Goal: Task Accomplishment & Management: Manage account settings

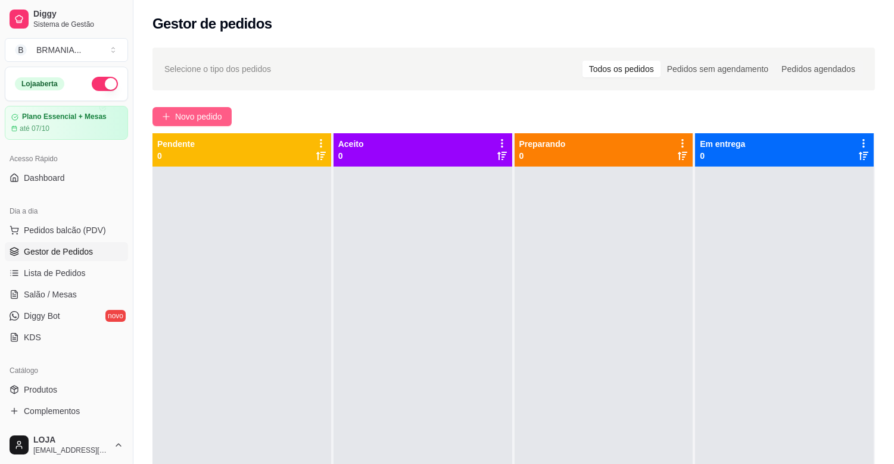
click at [195, 116] on span "Novo pedido" at bounding box center [198, 116] width 47 height 13
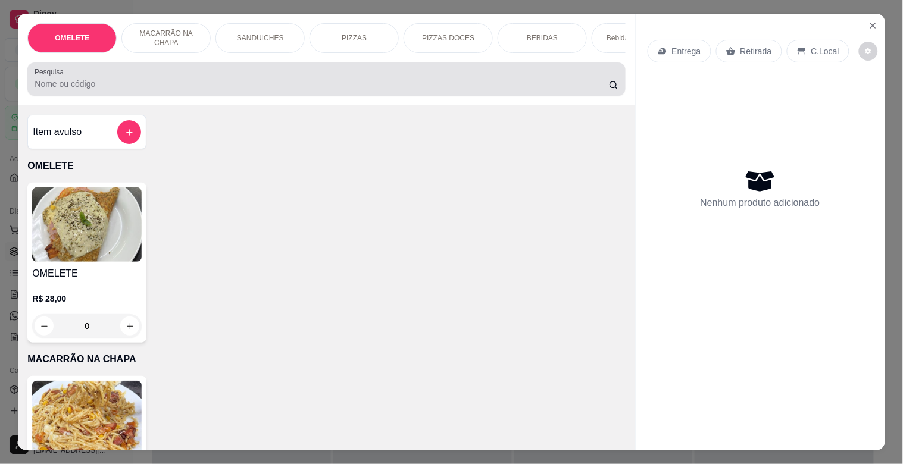
click at [244, 83] on input "Pesquisa" at bounding box center [322, 84] width 574 height 12
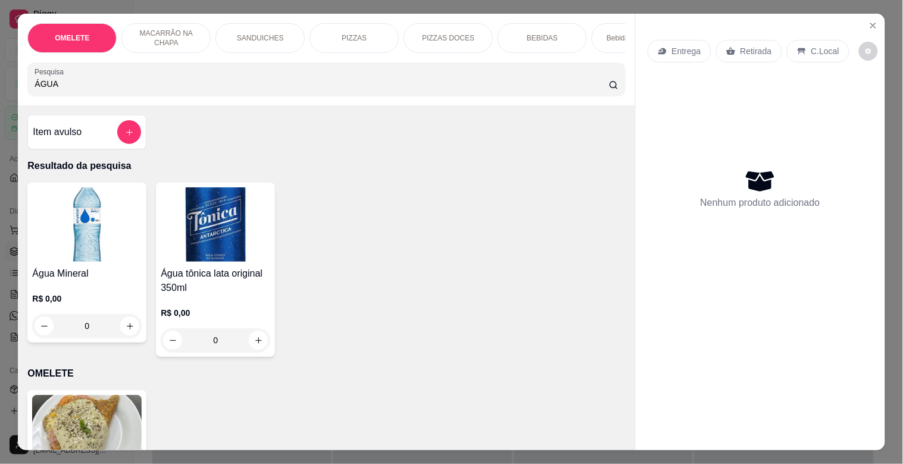
click at [112, 224] on img at bounding box center [87, 225] width 110 height 74
click at [229, 103] on div "OMELETE MACARRÃO NA CHAPA SANDUICHES PIZZAS PIZZAS DOCES BEBIDAS Bebidas Alcoól…" at bounding box center [326, 60] width 617 height 92
click at [212, 88] on input "ÁGUA" at bounding box center [322, 84] width 574 height 12
type input "Á"
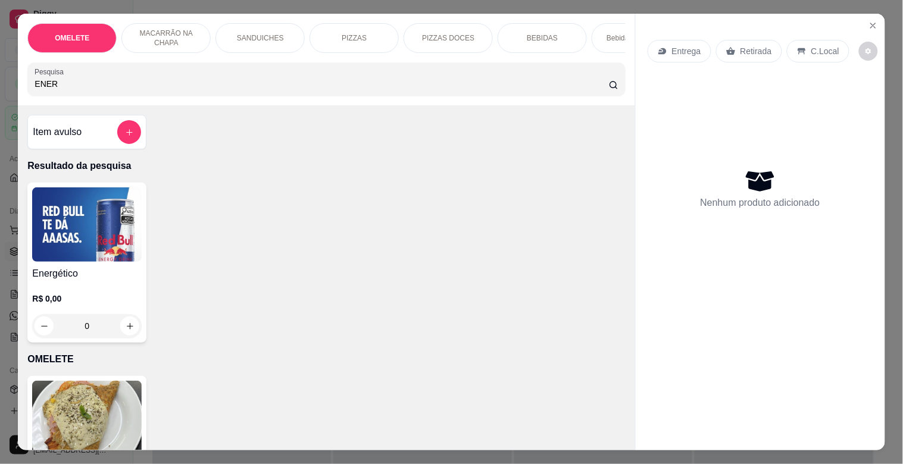
type input "ENER"
click at [120, 255] on img at bounding box center [87, 225] width 110 height 74
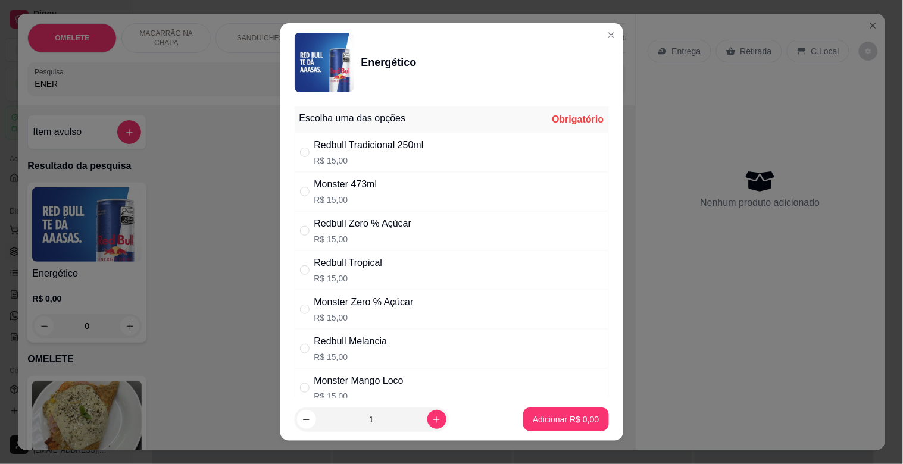
click at [371, 155] on p "R$ 15,00" at bounding box center [369, 161] width 110 height 12
radio input "true"
click at [558, 417] on p "Adicionar R$ 15,00" at bounding box center [563, 420] width 71 height 12
type input "1"
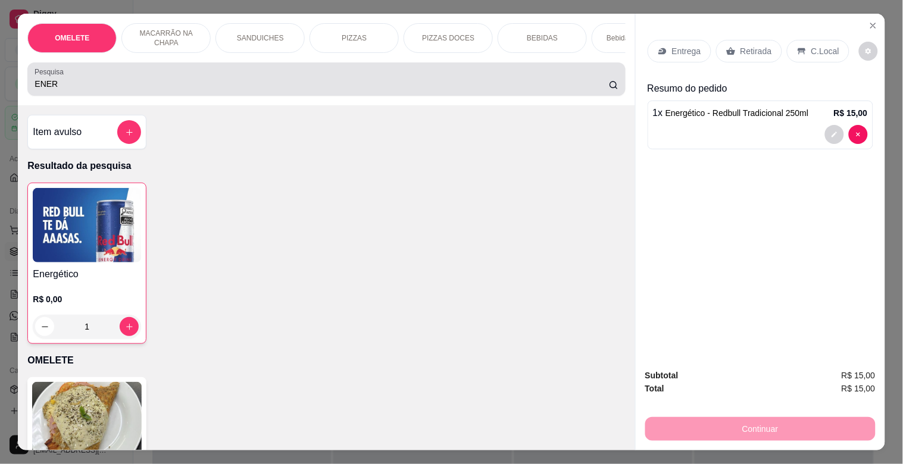
click at [232, 80] on div "ENER" at bounding box center [326, 79] width 583 height 24
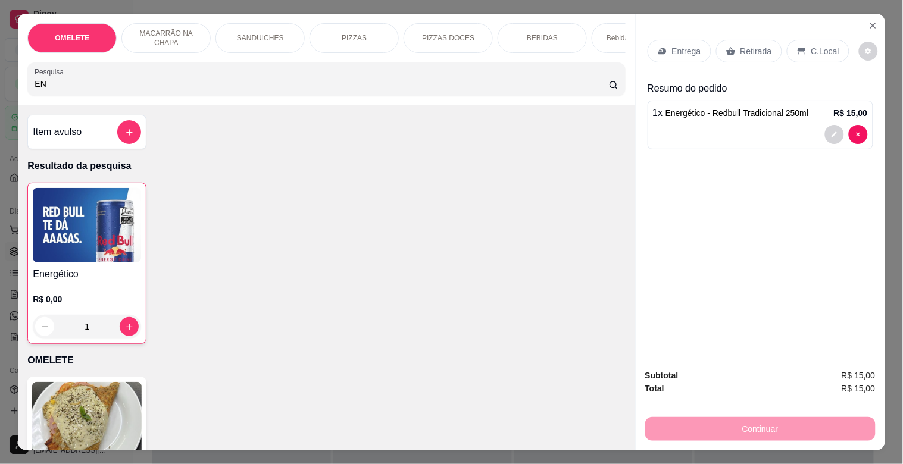
type input "E"
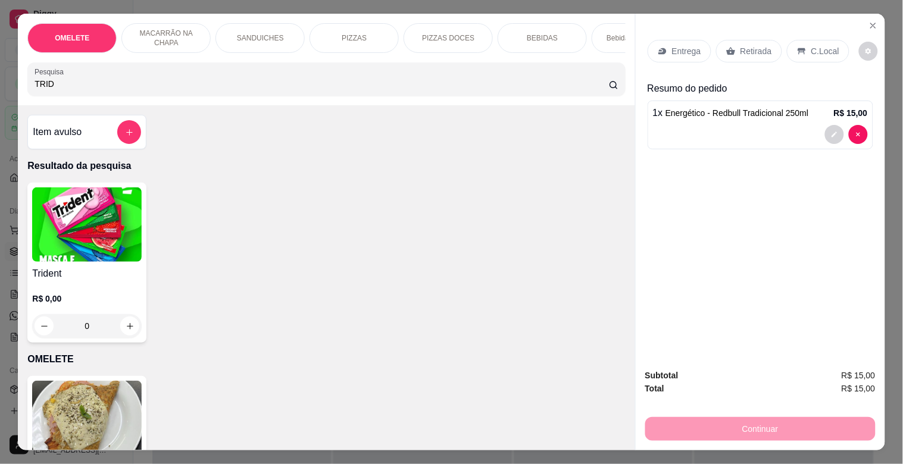
type input "TRID"
click at [63, 240] on img at bounding box center [87, 225] width 110 height 74
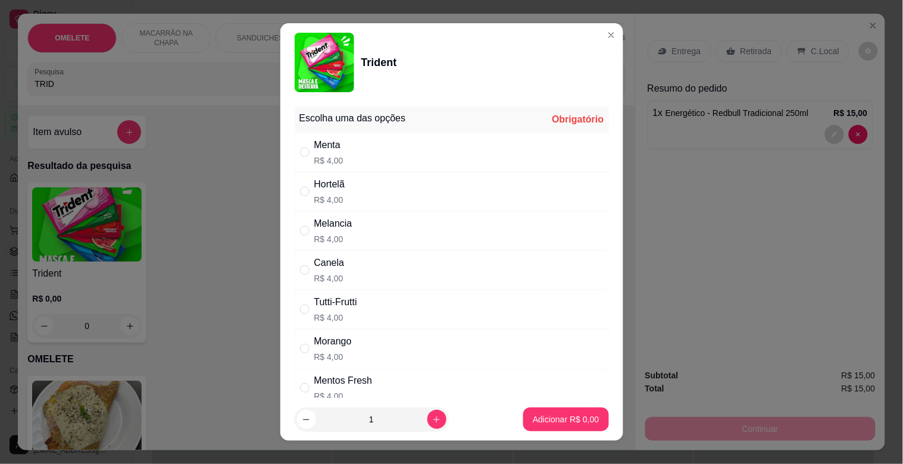
click at [371, 379] on div "Mentos Fresh R$ 4,00" at bounding box center [452, 387] width 314 height 39
radio input "true"
click at [554, 413] on button "Adicionar R$ 4,00" at bounding box center [565, 419] width 83 height 23
type input "1"
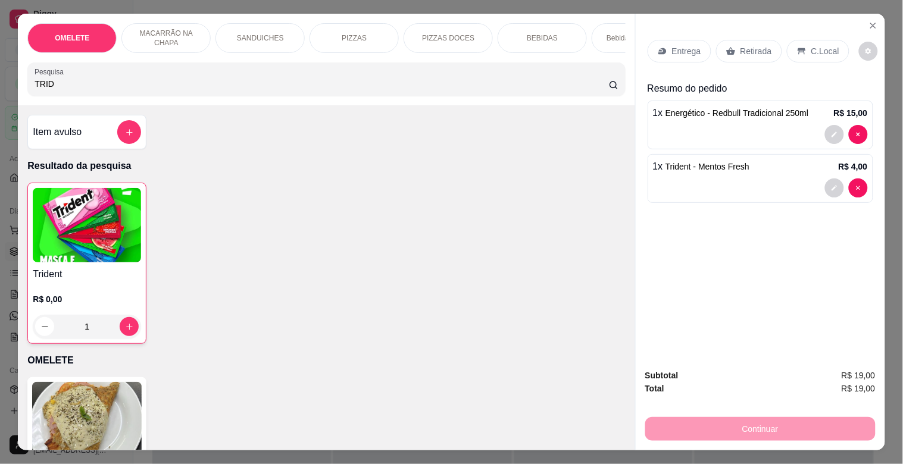
click at [754, 40] on div "Retirada" at bounding box center [749, 51] width 66 height 23
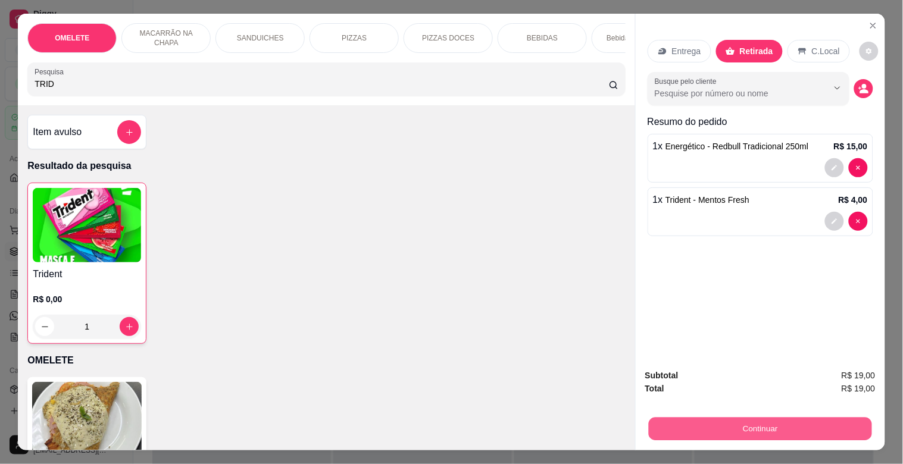
click at [790, 417] on button "Continuar" at bounding box center [759, 428] width 223 height 23
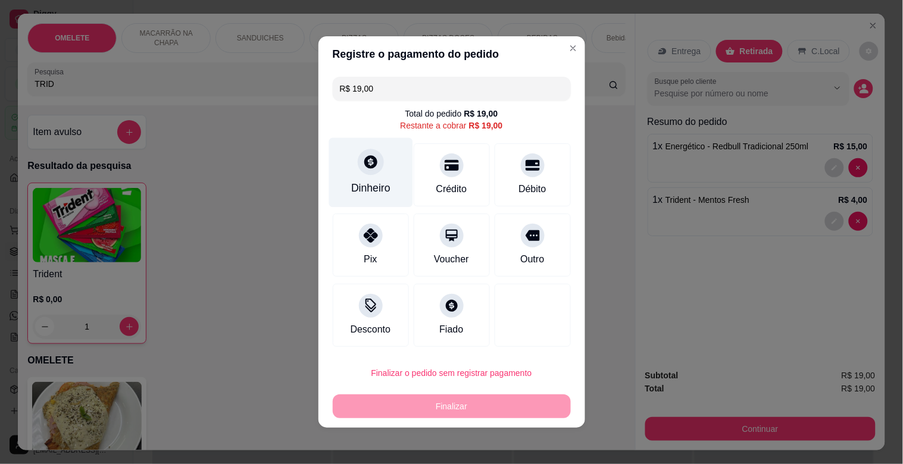
click at [363, 164] on icon at bounding box center [370, 161] width 15 height 15
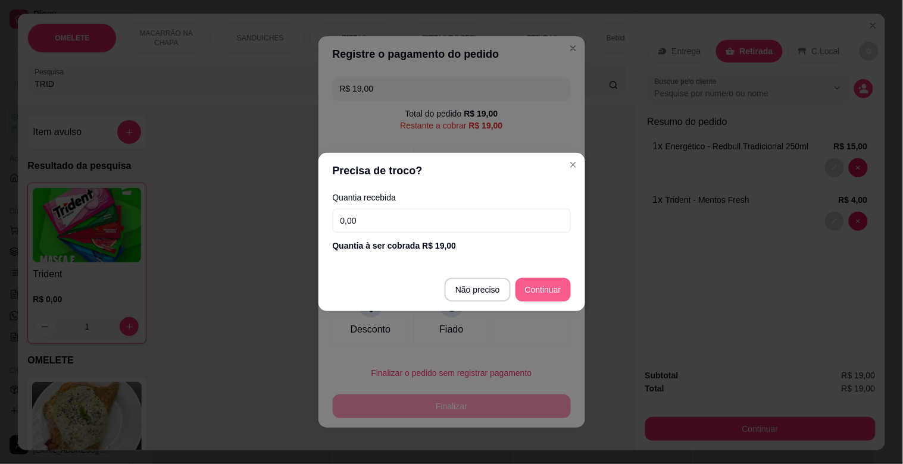
type input "R$ 0,00"
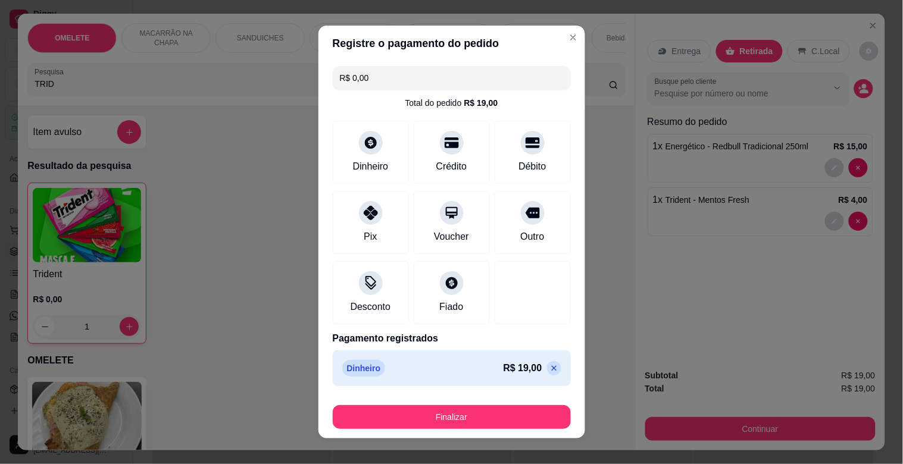
click at [439, 402] on div "Finalizar" at bounding box center [452, 415] width 238 height 29
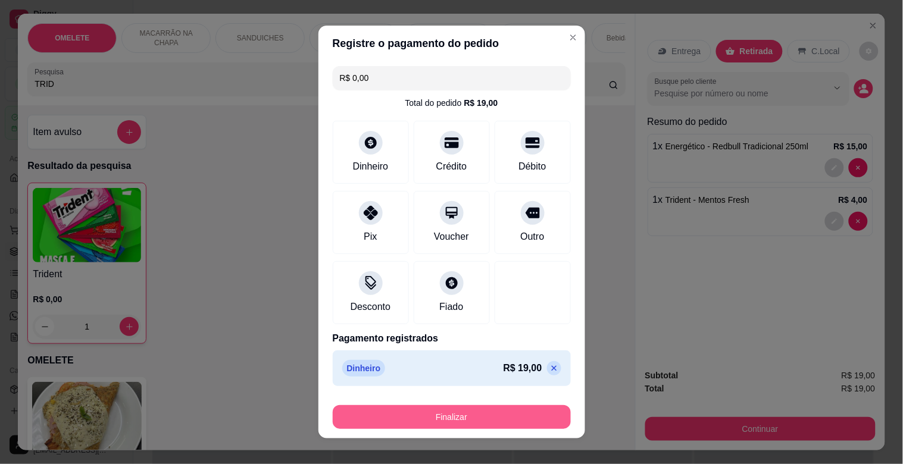
click at [438, 411] on button "Finalizar" at bounding box center [452, 417] width 238 height 24
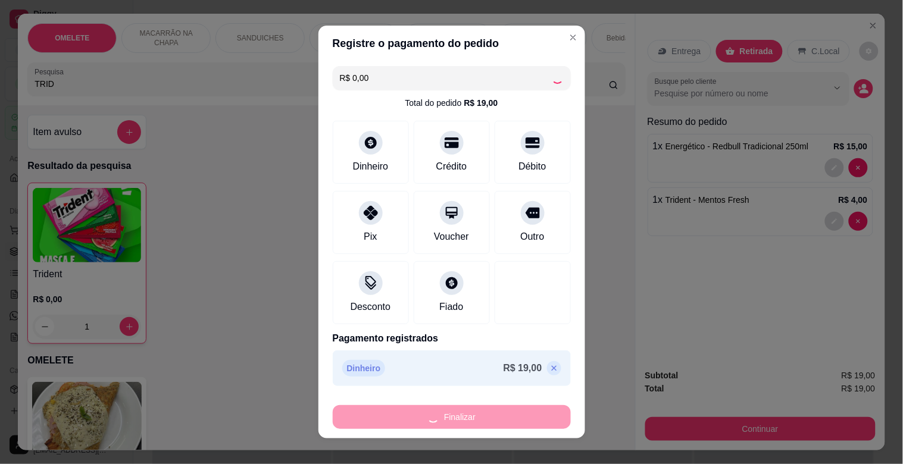
type input "0"
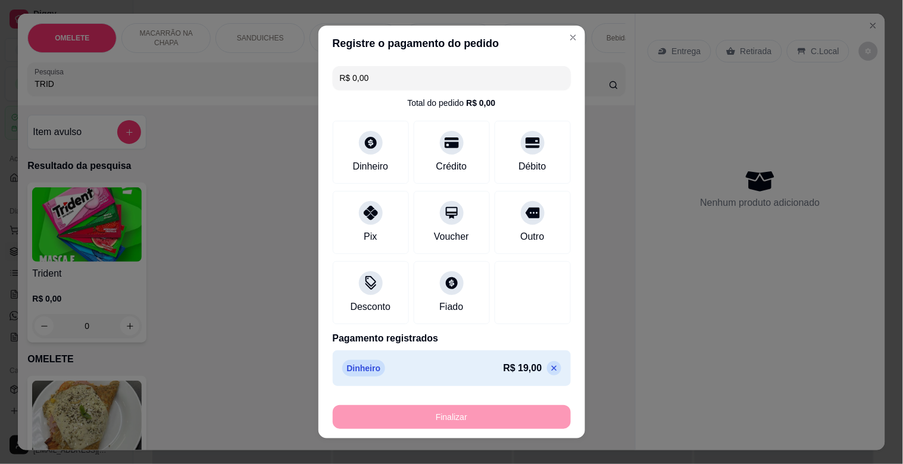
type input "-R$ 19,00"
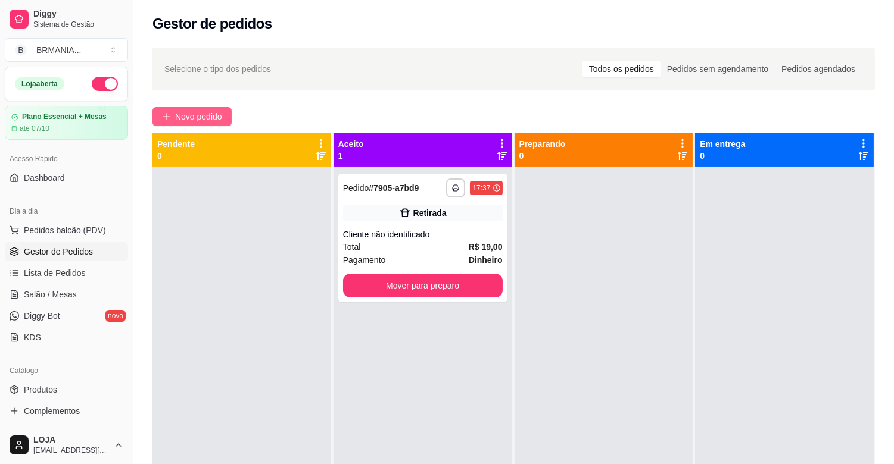
click at [177, 109] on button "Novo pedido" at bounding box center [191, 116] width 79 height 19
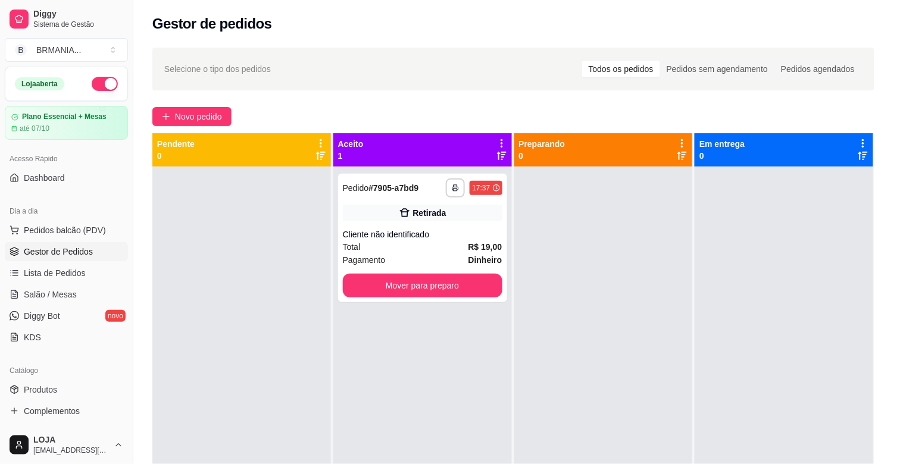
click at [231, 96] on div "Pesquisa" at bounding box center [326, 79] width 598 height 33
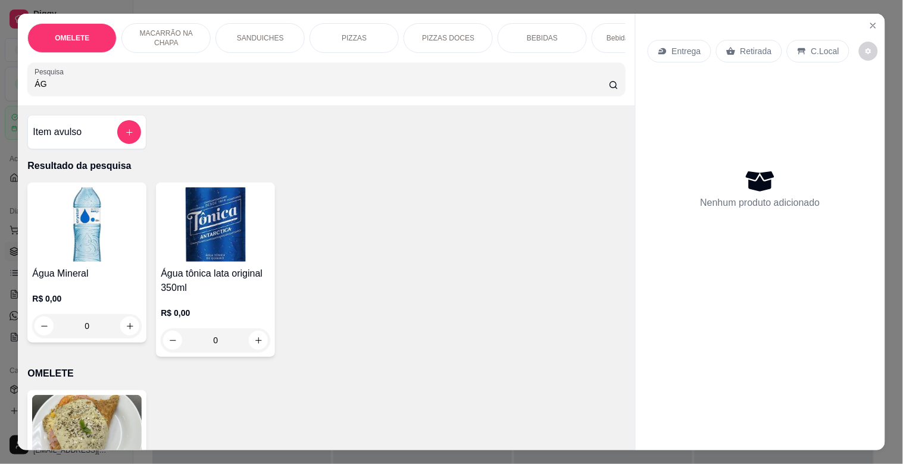
type input "ÁG"
click at [43, 224] on img at bounding box center [87, 225] width 110 height 74
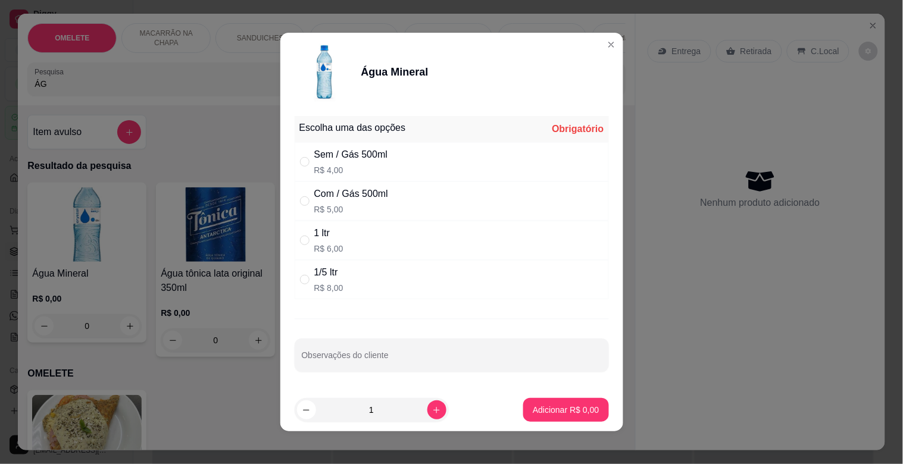
click at [333, 157] on div "Sem / Gás 500ml" at bounding box center [351, 155] width 74 height 14
radio input "true"
click at [534, 409] on p "Adicionar R$ 4,00" at bounding box center [566, 409] width 64 height 11
type input "1"
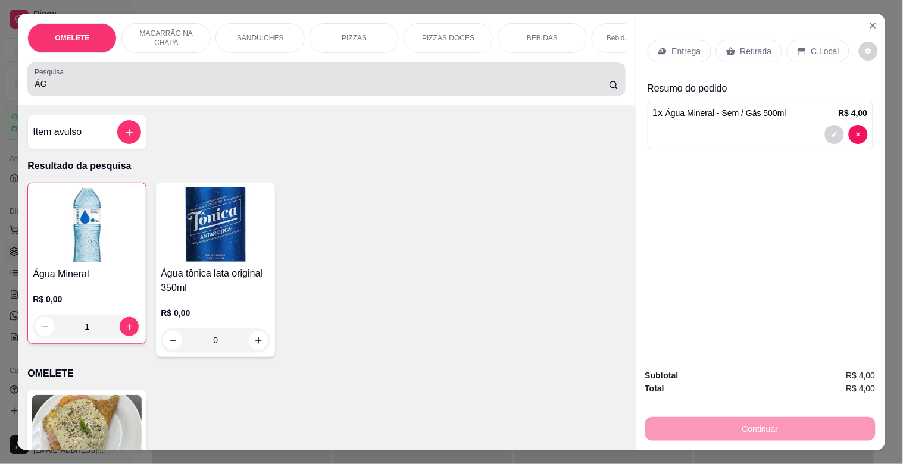
click at [147, 89] on input "ÁG" at bounding box center [322, 84] width 574 height 12
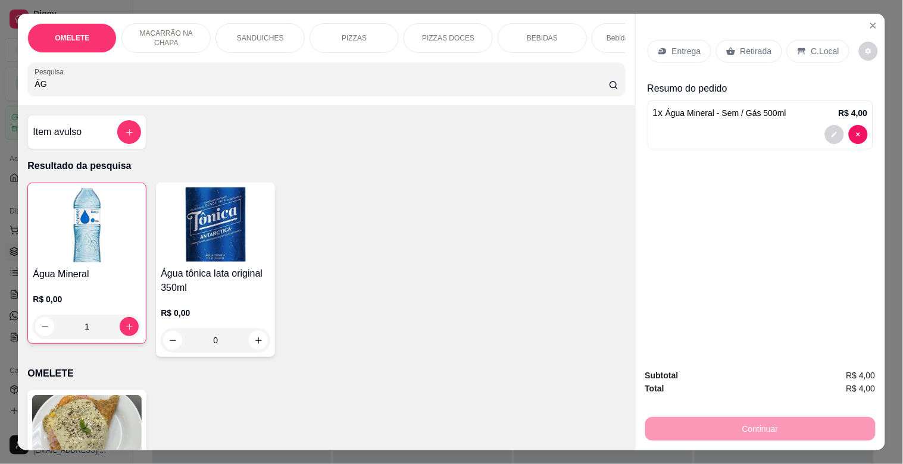
type input "Á"
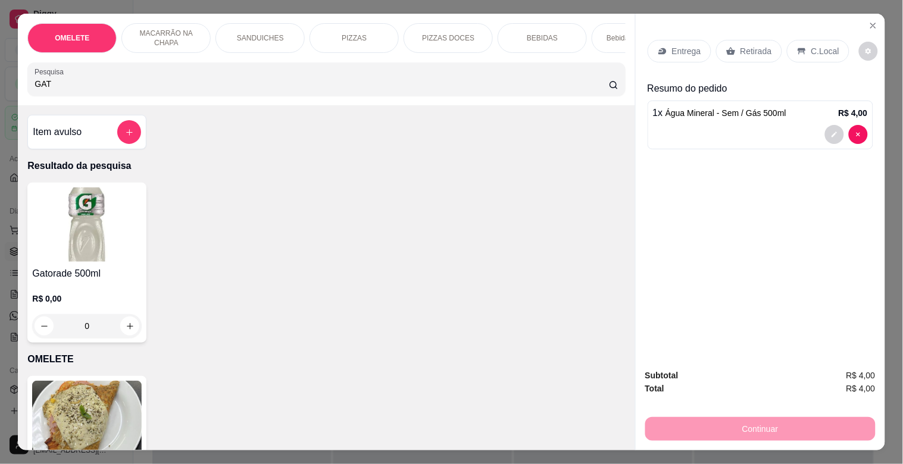
type input "GAT"
click at [36, 295] on div "R$ 0,00 0" at bounding box center [87, 309] width 110 height 57
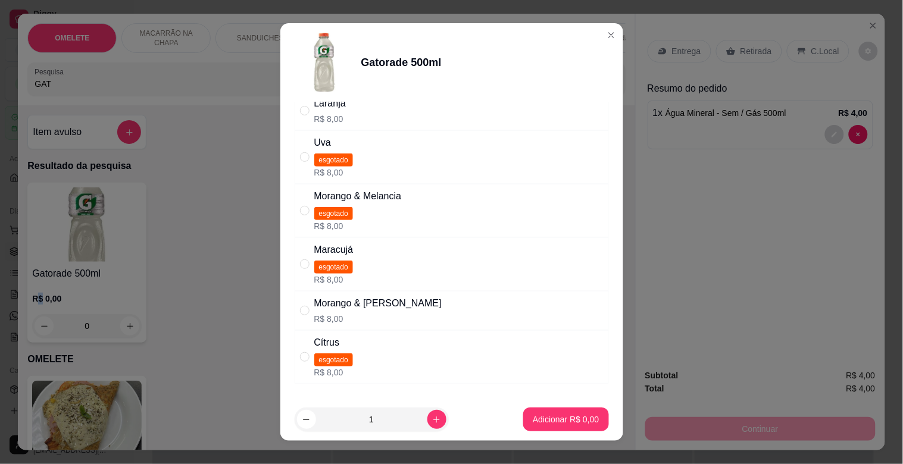
scroll to position [93, 0]
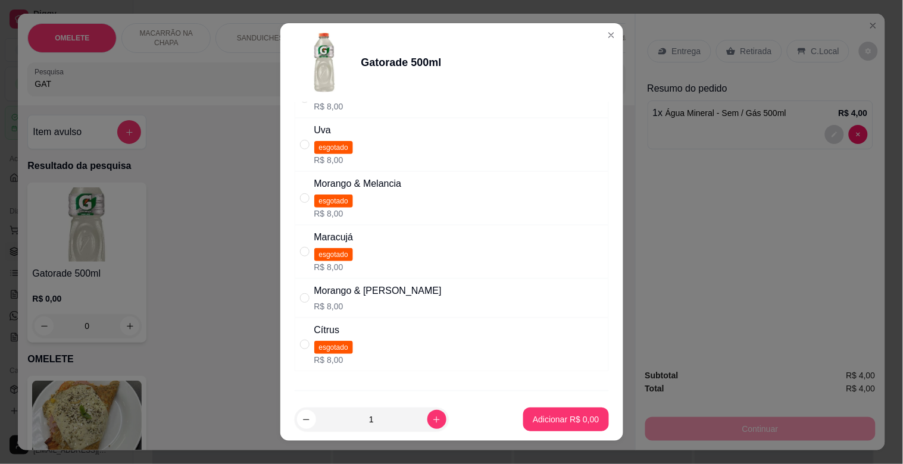
click at [420, 305] on div "Morango & [PERSON_NAME] R$ 8,00" at bounding box center [452, 298] width 314 height 39
radio input "true"
click at [550, 408] on button "Adicionar R$ 8,00" at bounding box center [565, 420] width 85 height 24
type input "1"
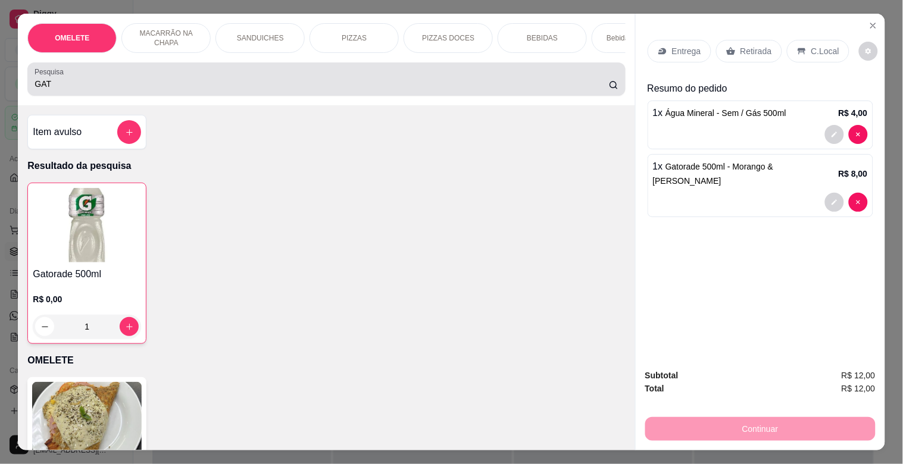
click at [147, 87] on input "GAT" at bounding box center [322, 84] width 574 height 12
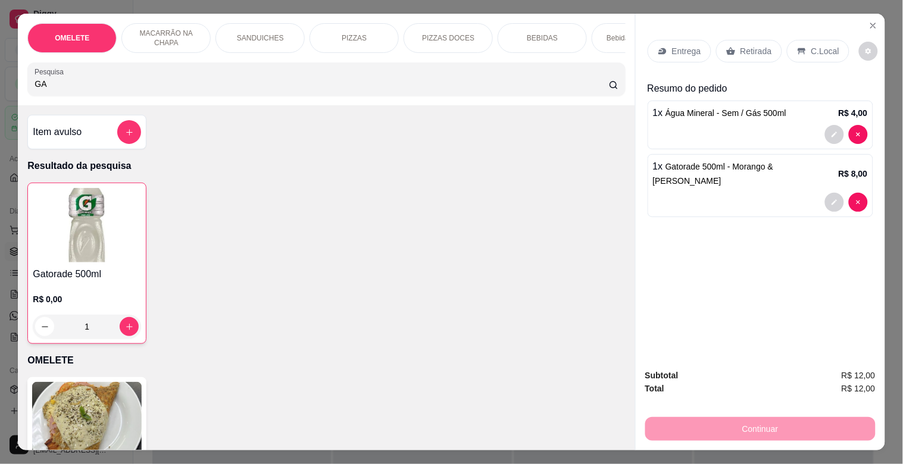
type input "G"
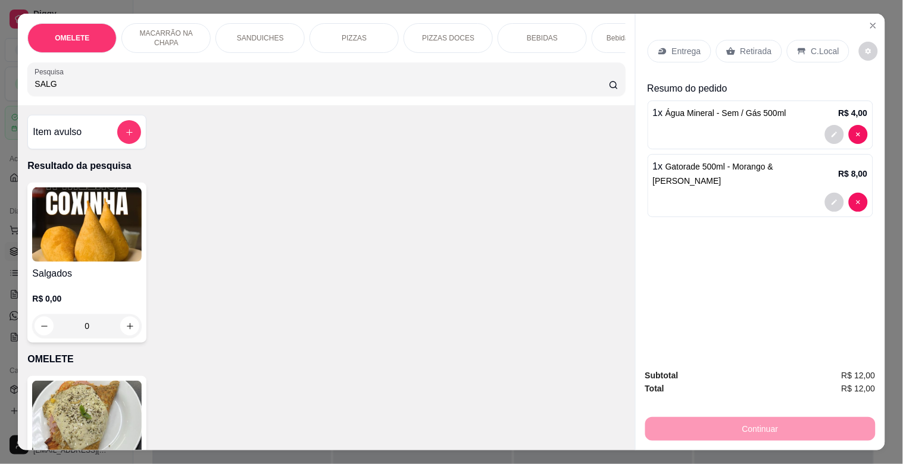
type input "SALG"
click at [60, 229] on img at bounding box center [87, 225] width 110 height 74
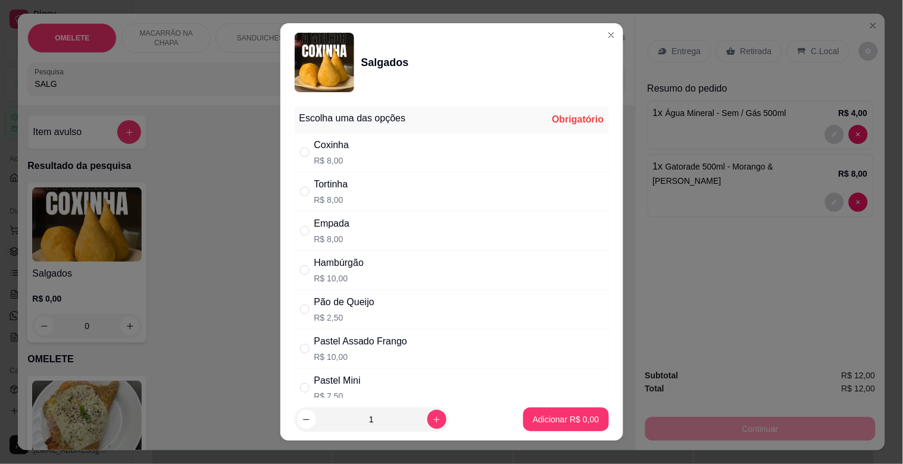
click at [340, 185] on div "Tortinha" at bounding box center [331, 184] width 34 height 14
radio input "true"
click at [545, 415] on p "Adicionar R$ 8,00" at bounding box center [566, 419] width 64 height 11
type input "1"
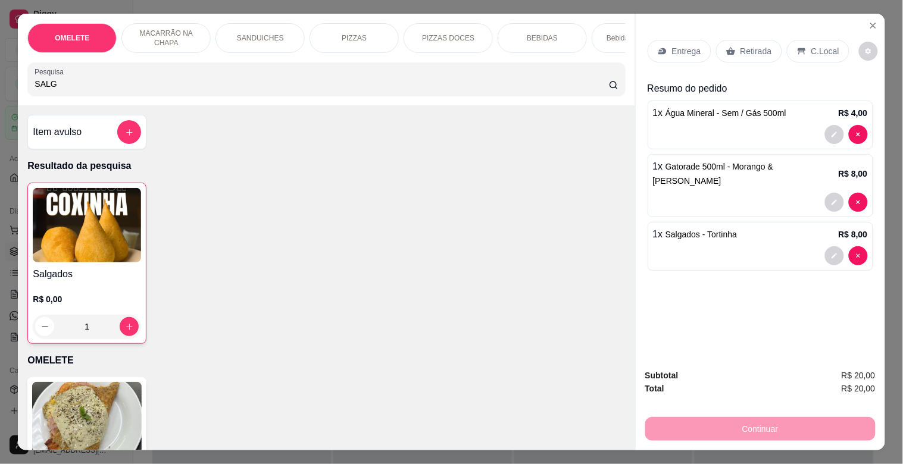
click at [743, 55] on div "Retirada" at bounding box center [749, 51] width 66 height 23
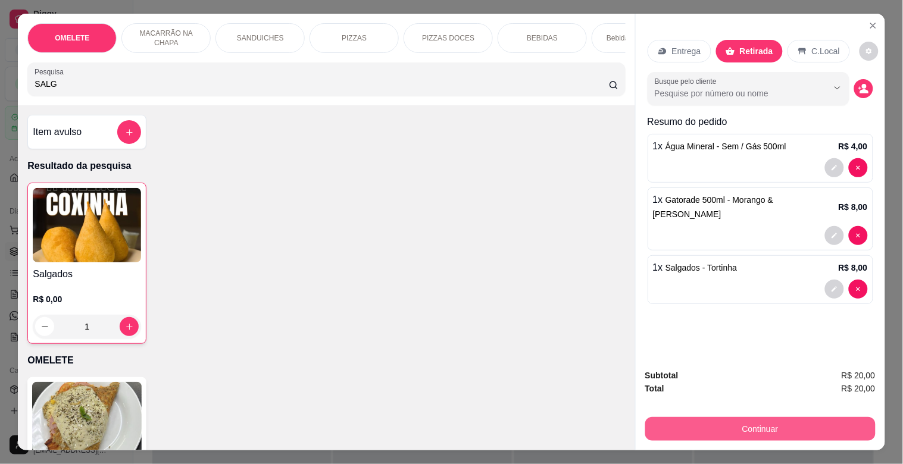
click at [735, 420] on button "Continuar" at bounding box center [760, 429] width 230 height 24
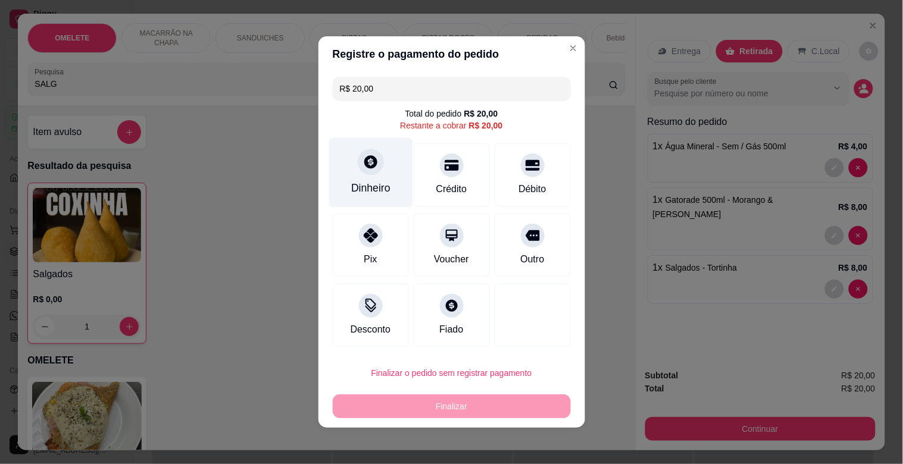
click at [358, 171] on div at bounding box center [371, 162] width 26 height 26
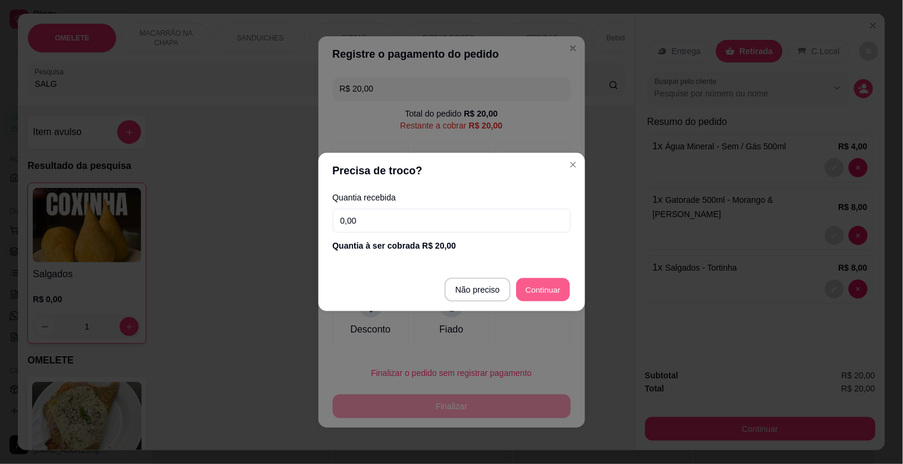
type input "R$ 0,00"
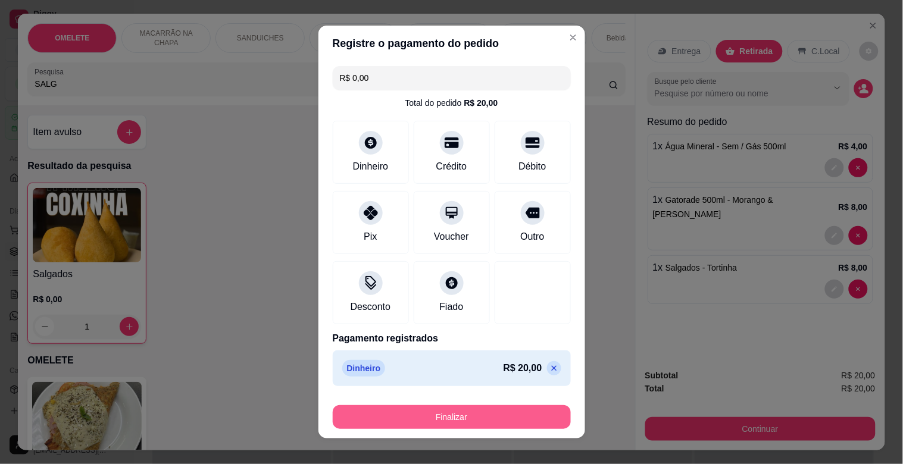
click at [508, 426] on button "Finalizar" at bounding box center [452, 417] width 238 height 24
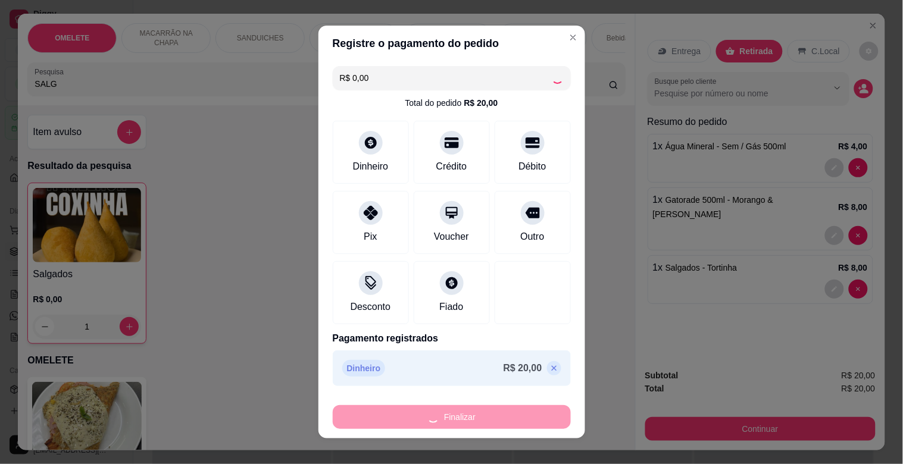
type input "0"
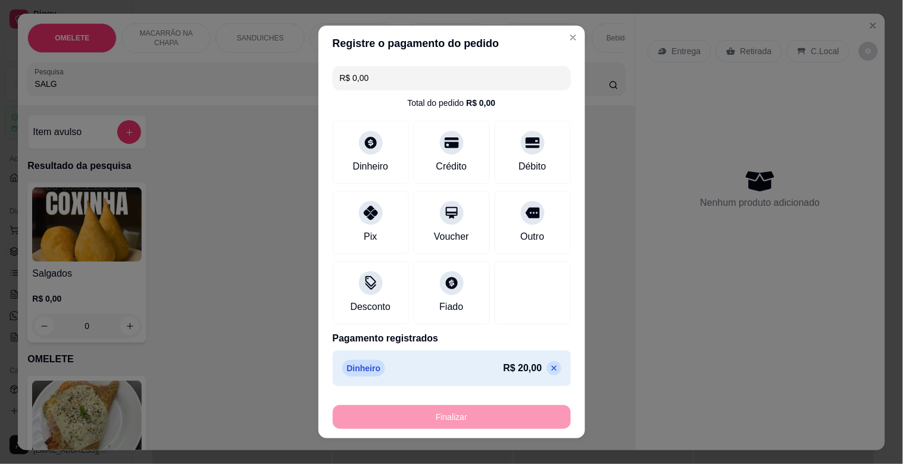
type input "-R$ 20,00"
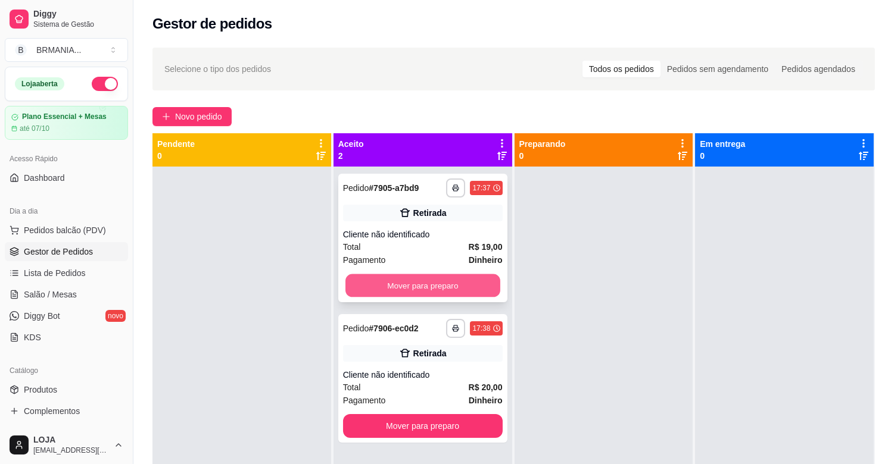
click at [436, 288] on button "Mover para preparo" at bounding box center [422, 285] width 155 height 23
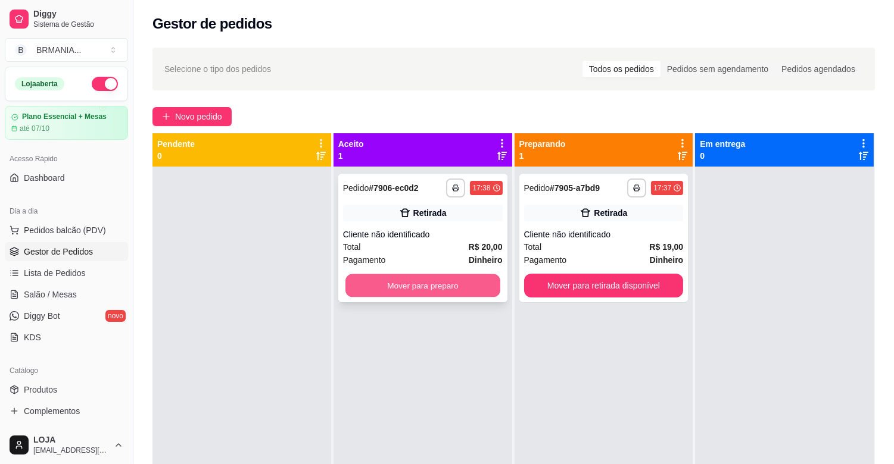
click at [479, 286] on button "Mover para preparo" at bounding box center [422, 285] width 155 height 23
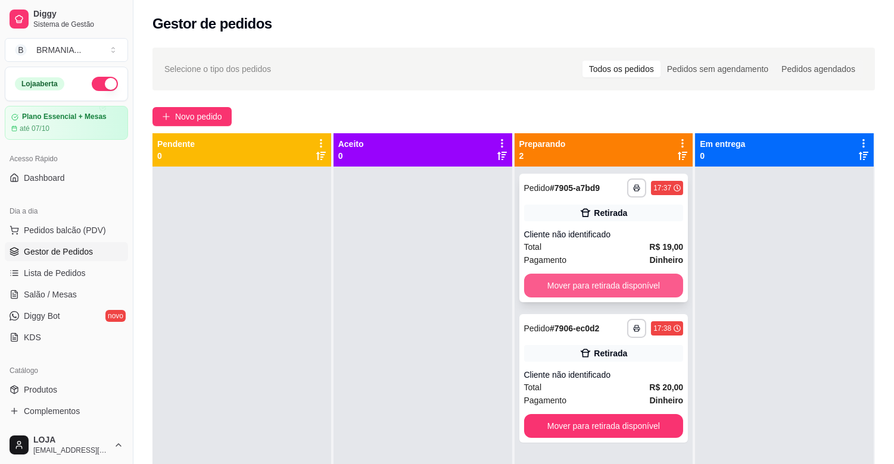
click at [569, 289] on button "Mover para retirada disponível" at bounding box center [604, 286] width 160 height 24
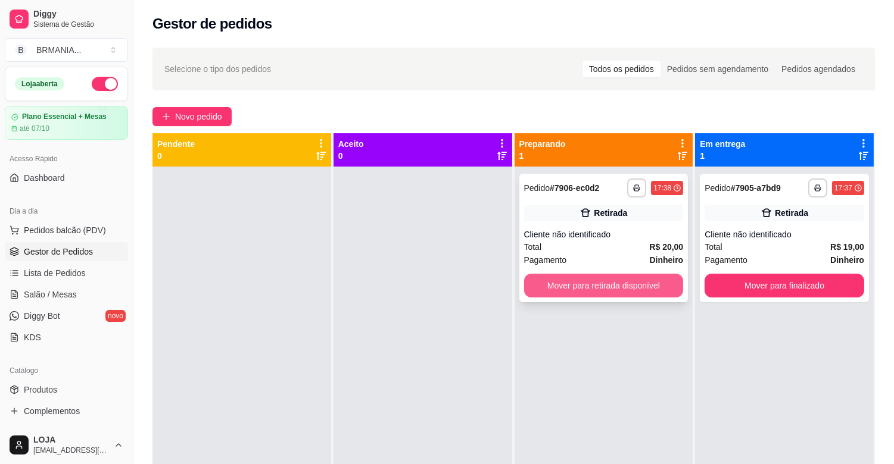
click at [579, 283] on button "Mover para retirada disponível" at bounding box center [604, 286] width 160 height 24
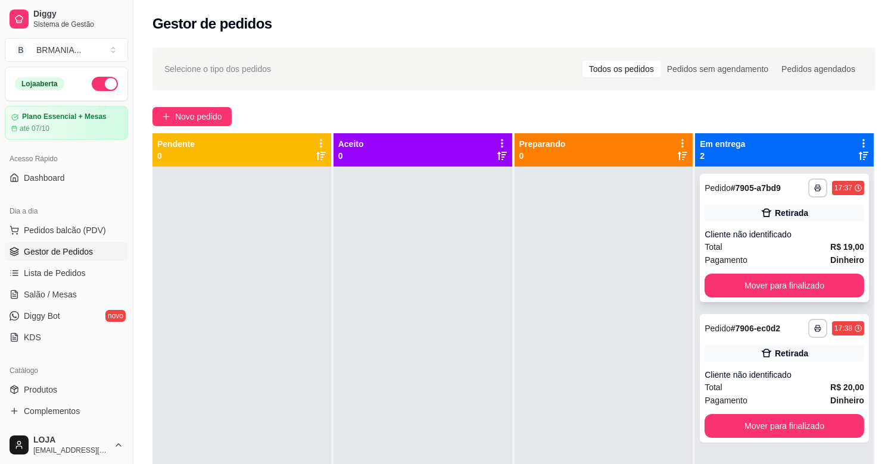
click at [808, 298] on div "**********" at bounding box center [783, 238] width 169 height 129
click at [806, 290] on button "Mover para finalizado" at bounding box center [784, 285] width 155 height 23
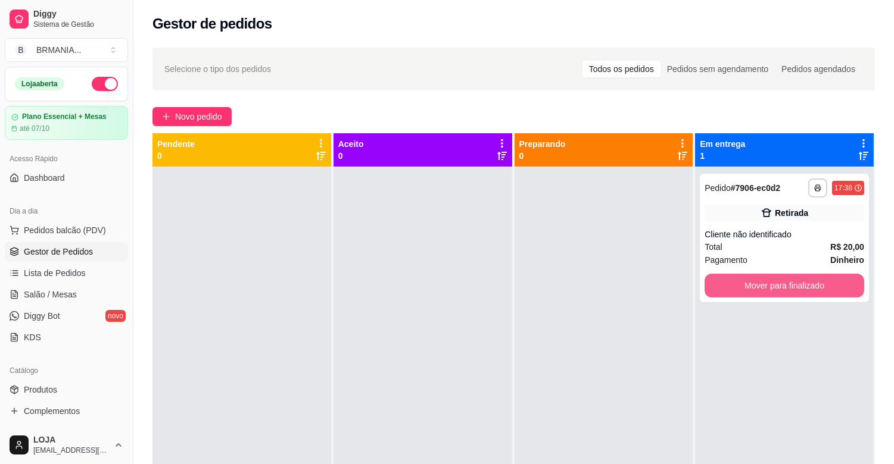
click at [806, 290] on button "Mover para finalizado" at bounding box center [784, 286] width 160 height 24
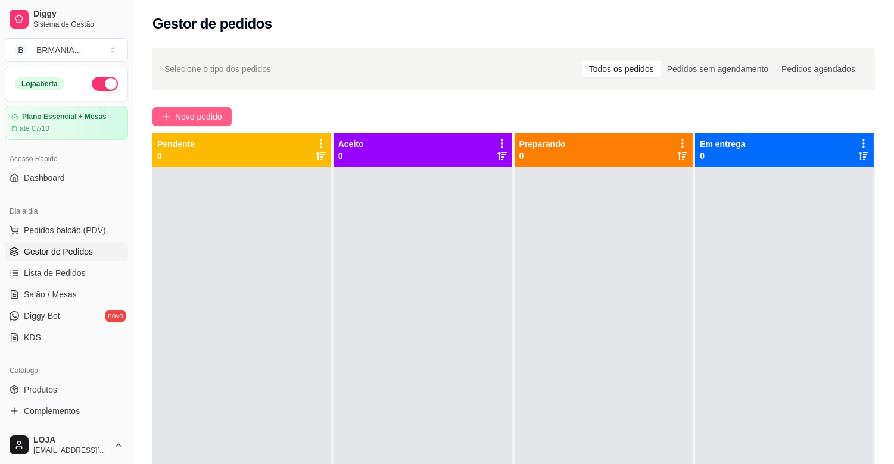
click at [214, 116] on span "Novo pedido" at bounding box center [198, 116] width 47 height 13
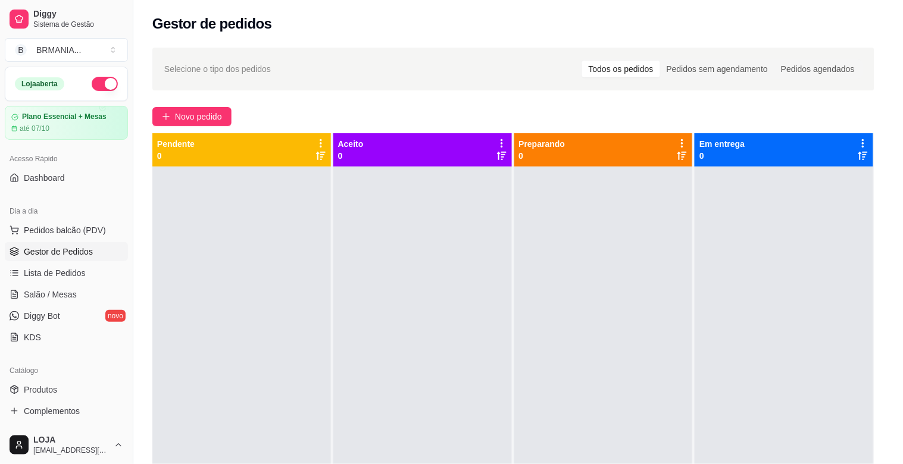
click at [233, 71] on div "Pesquisa" at bounding box center [326, 79] width 598 height 33
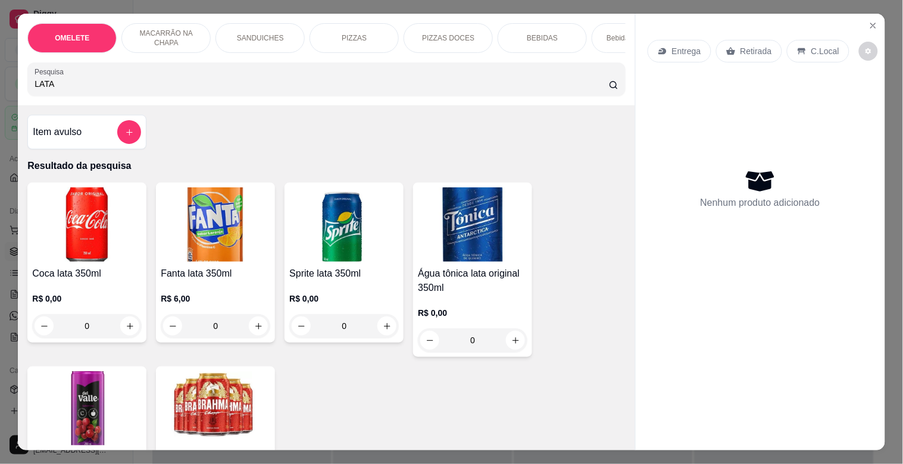
type input "LATA"
click at [98, 262] on img at bounding box center [87, 225] width 110 height 74
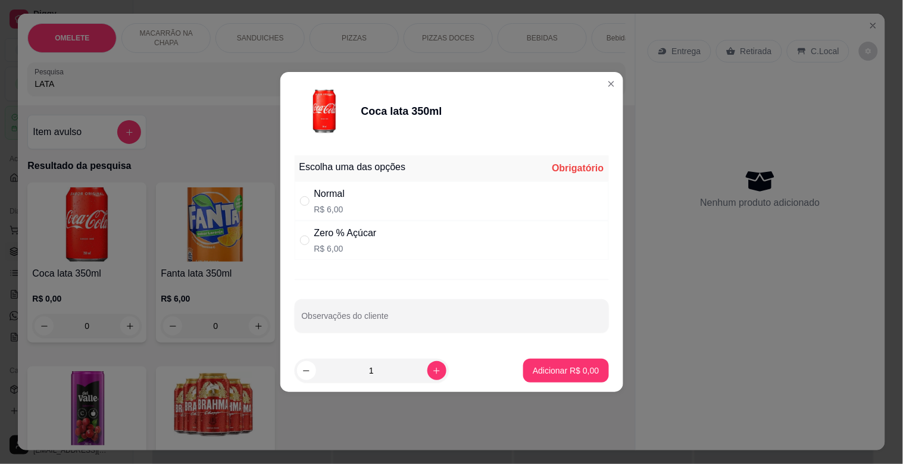
click at [355, 194] on div "Normal R$ 6,00" at bounding box center [452, 201] width 314 height 39
radio input "true"
click at [585, 368] on p "Adicionar R$ 6,00" at bounding box center [566, 370] width 64 height 11
type input "1"
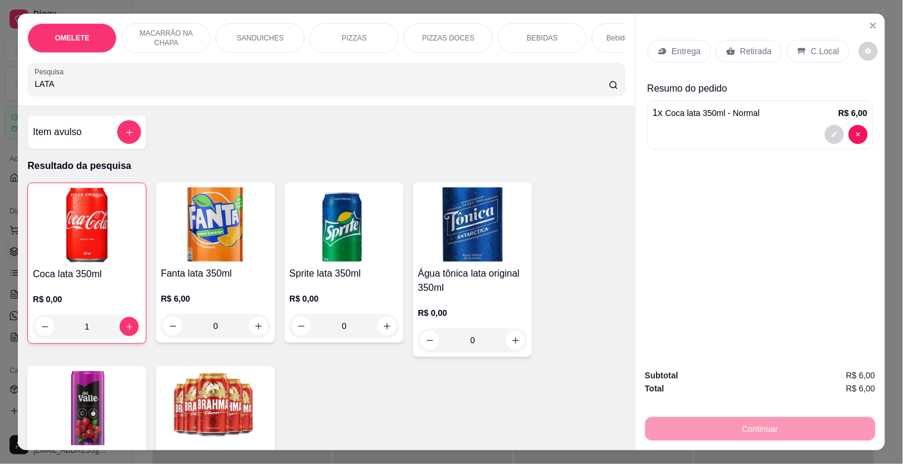
click at [741, 45] on p "Retirada" at bounding box center [757, 51] width 32 height 12
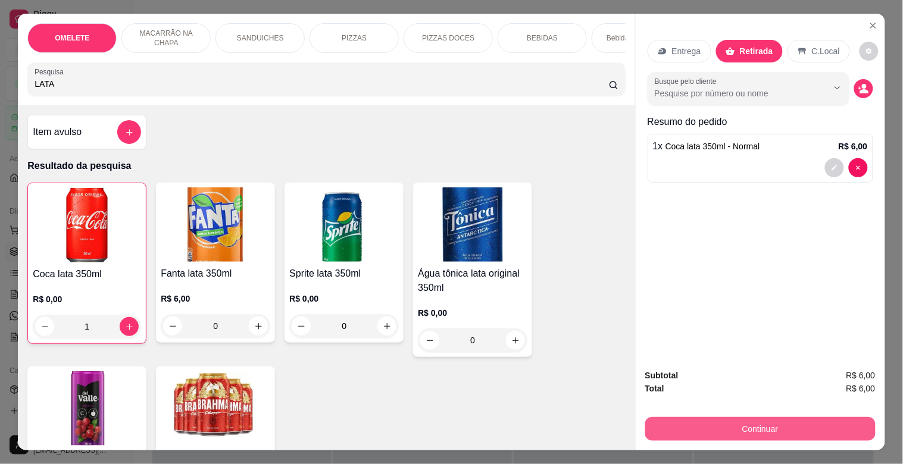
click at [735, 423] on button "Continuar" at bounding box center [760, 429] width 230 height 24
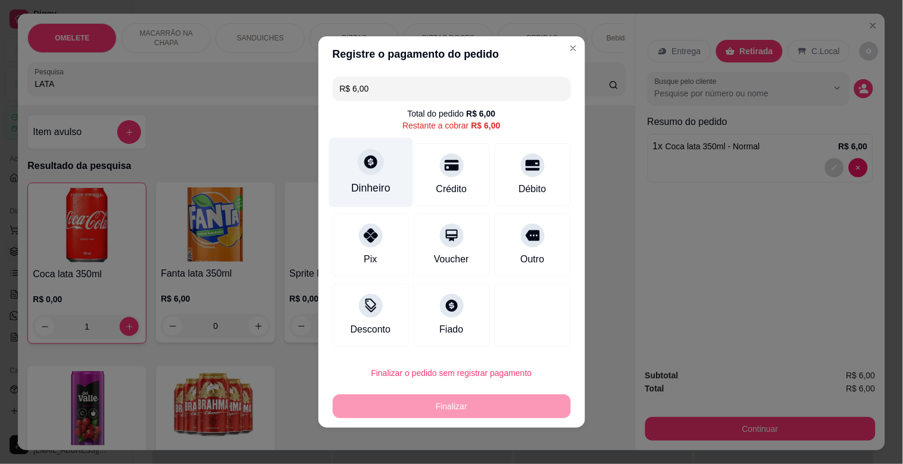
click at [365, 164] on icon at bounding box center [370, 161] width 15 height 15
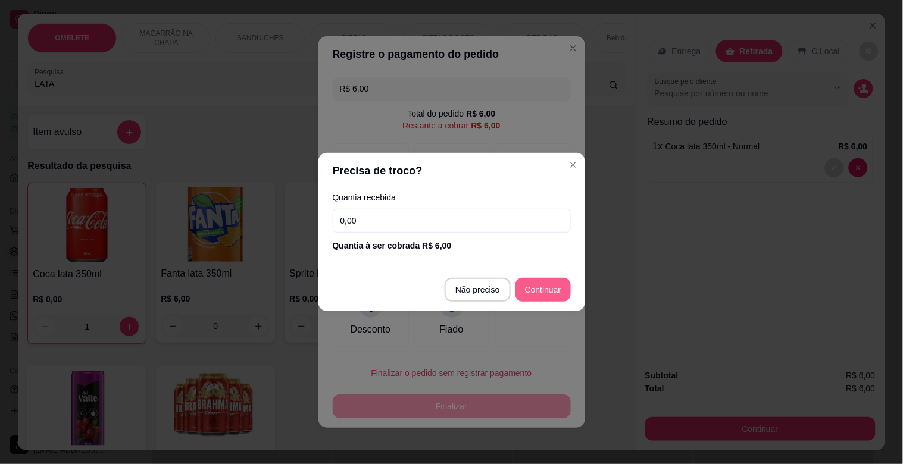
type input "R$ 0,00"
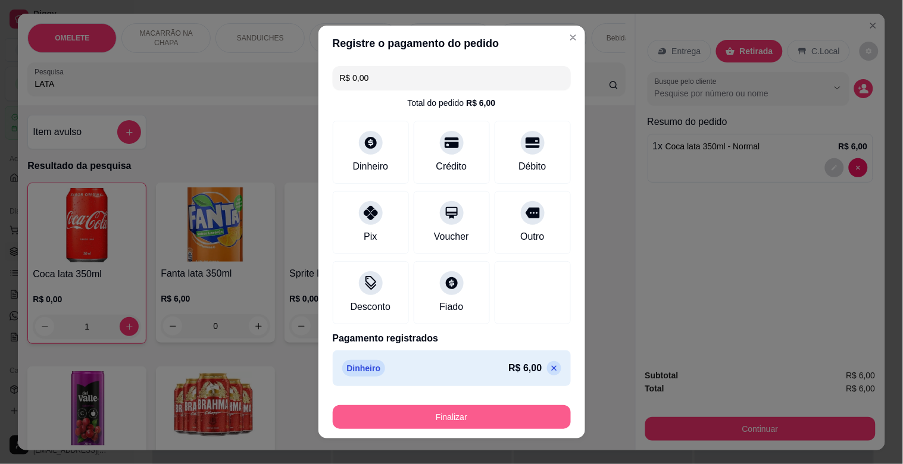
click at [473, 409] on button "Finalizar" at bounding box center [452, 417] width 238 height 24
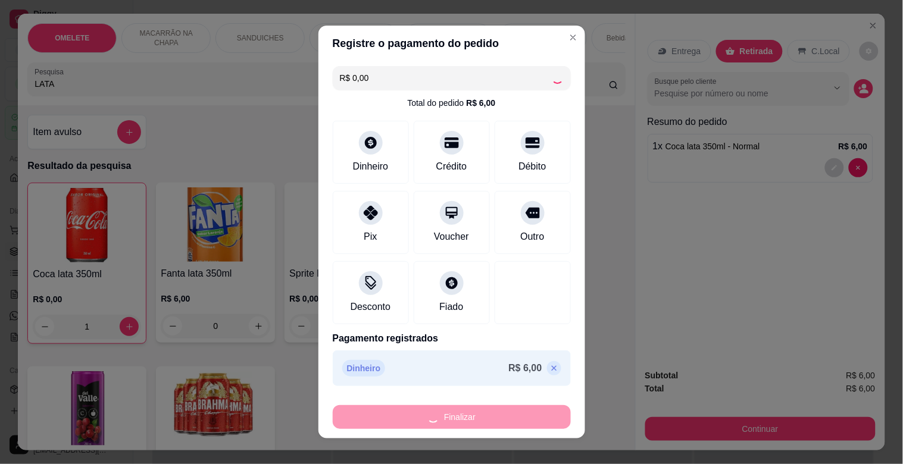
type input "0"
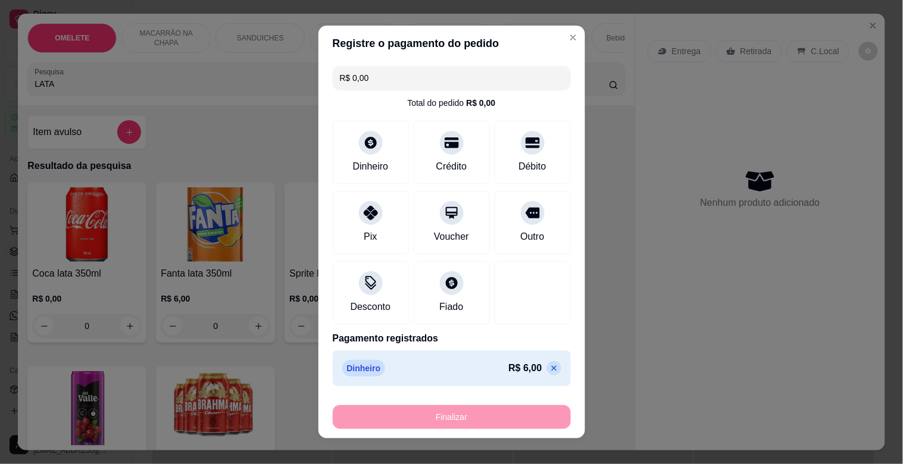
type input "-R$ 6,00"
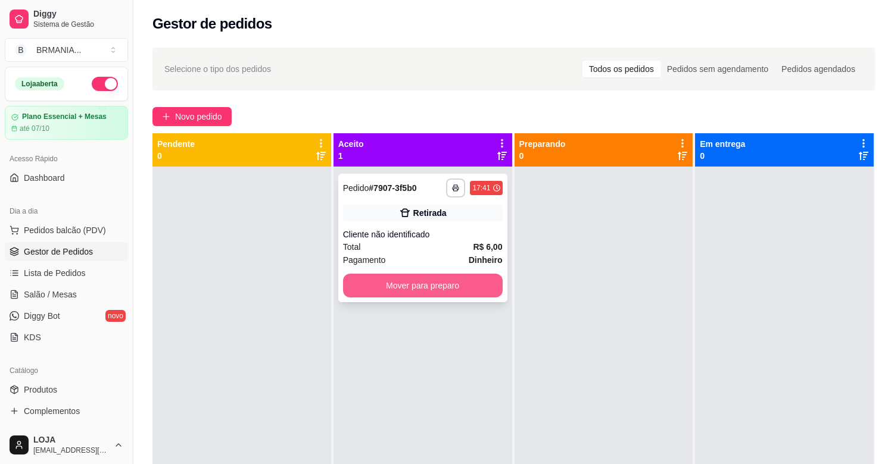
click at [435, 294] on button "Mover para preparo" at bounding box center [423, 286] width 160 height 24
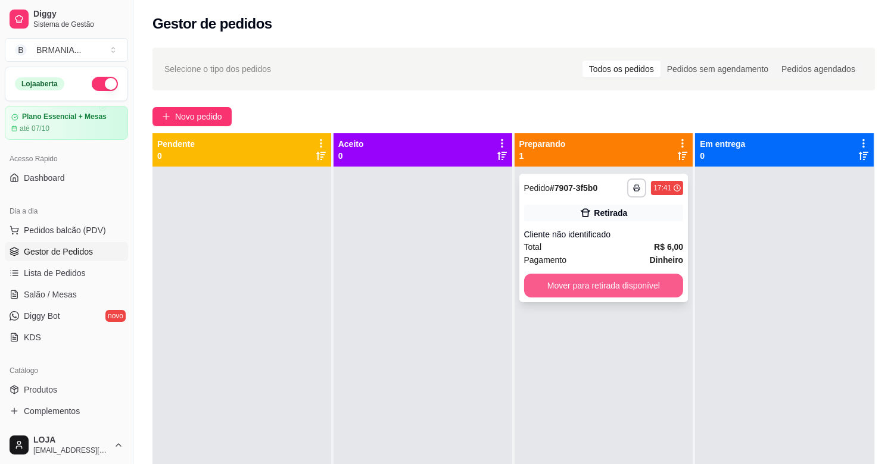
click at [586, 283] on button "Mover para retirada disponível" at bounding box center [604, 286] width 160 height 24
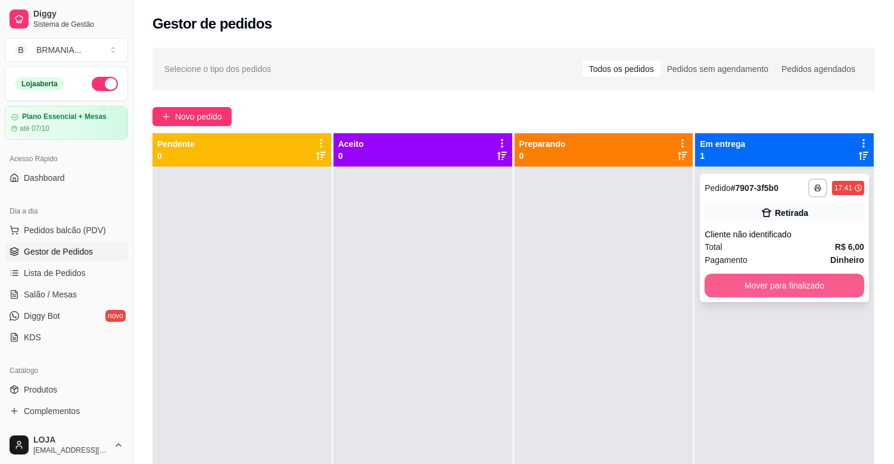
click at [730, 280] on button "Mover para finalizado" at bounding box center [784, 286] width 160 height 24
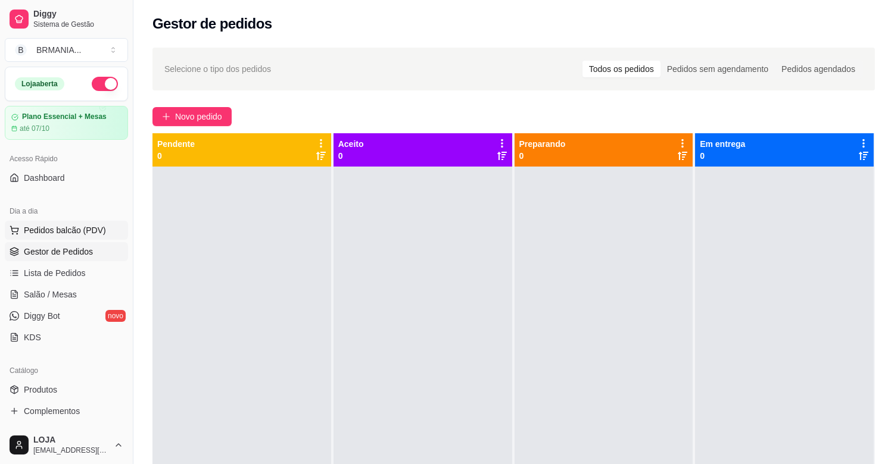
click at [102, 229] on button "Pedidos balcão (PDV)" at bounding box center [66, 230] width 123 height 19
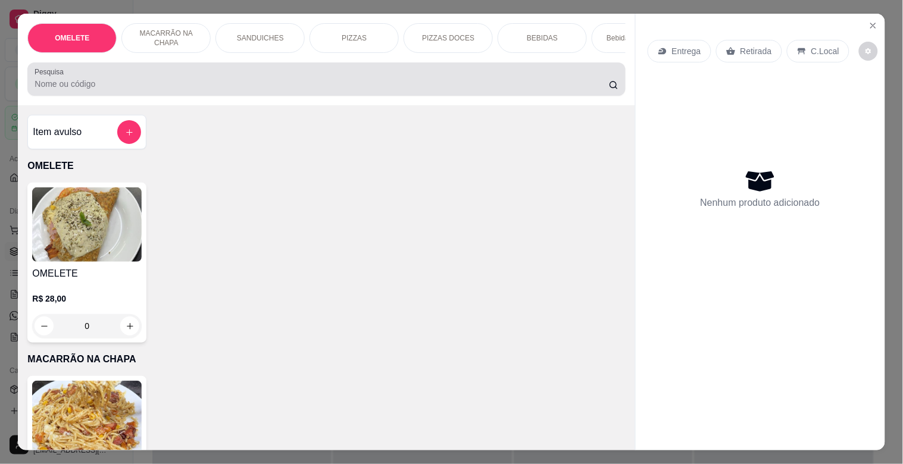
click at [295, 84] on input "Pesquisa" at bounding box center [322, 84] width 574 height 12
click at [270, 77] on div at bounding box center [326, 79] width 583 height 24
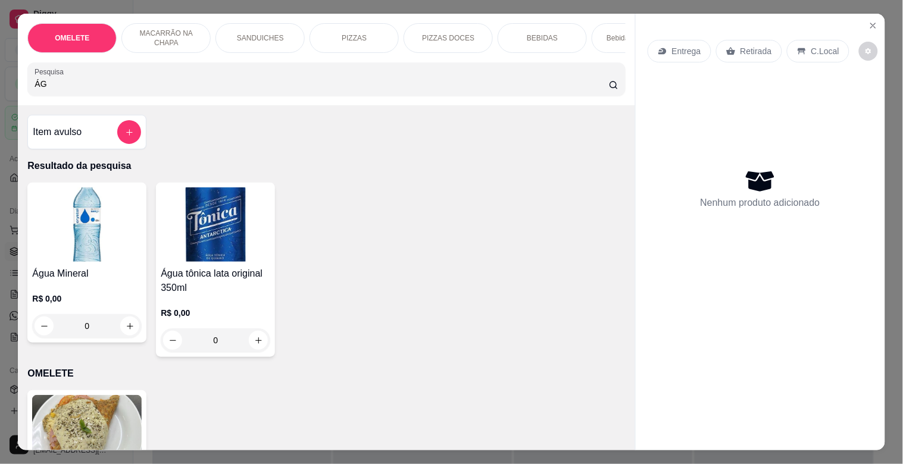
type input "ÁG"
click at [90, 213] on img at bounding box center [87, 225] width 110 height 74
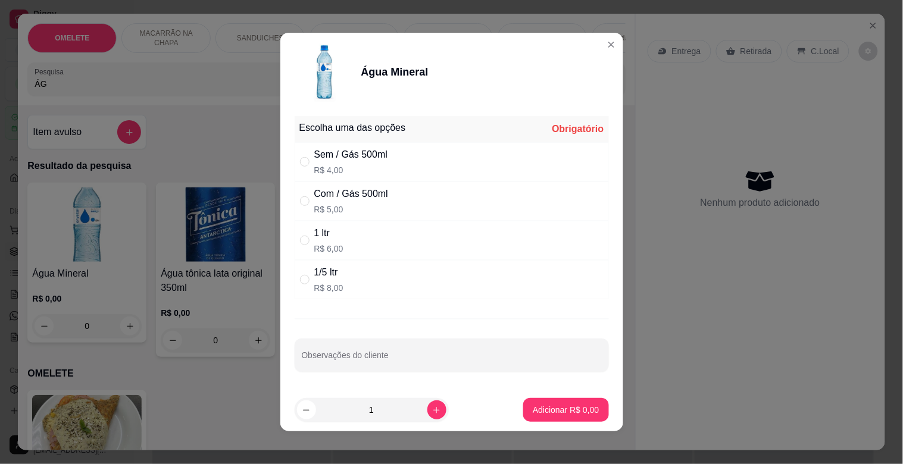
click at [415, 191] on div "Com / Gás 500ml R$ 5,00" at bounding box center [452, 201] width 314 height 39
radio input "true"
click at [557, 419] on button "Adicionar R$ 5,00" at bounding box center [565, 410] width 85 height 24
type input "1"
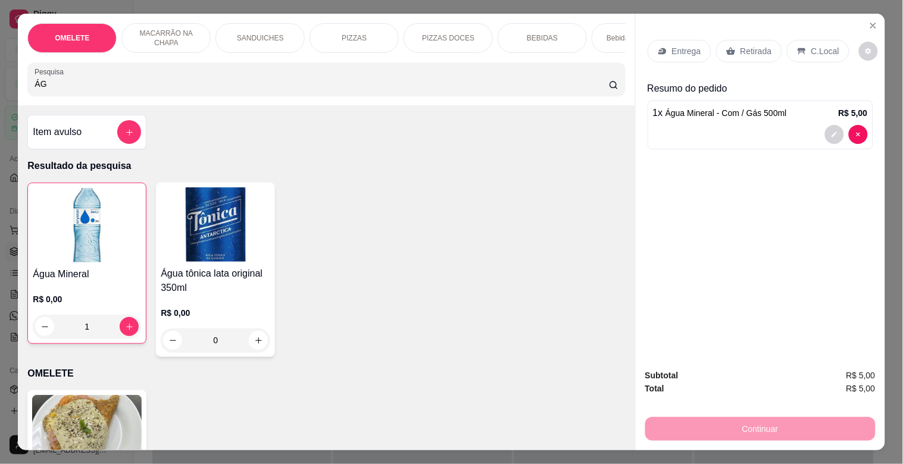
click at [751, 45] on p "Retirada" at bounding box center [757, 51] width 32 height 12
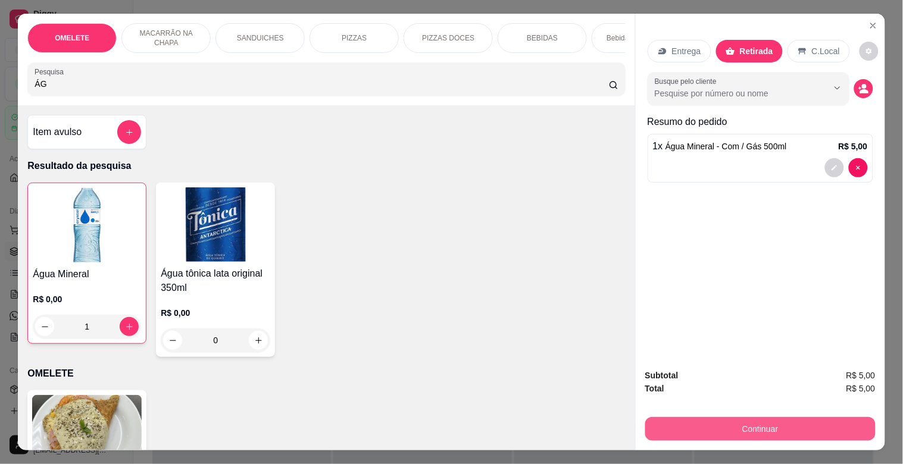
click at [756, 418] on button "Continuar" at bounding box center [760, 429] width 230 height 24
click at [720, 423] on button "Continuar" at bounding box center [760, 429] width 230 height 24
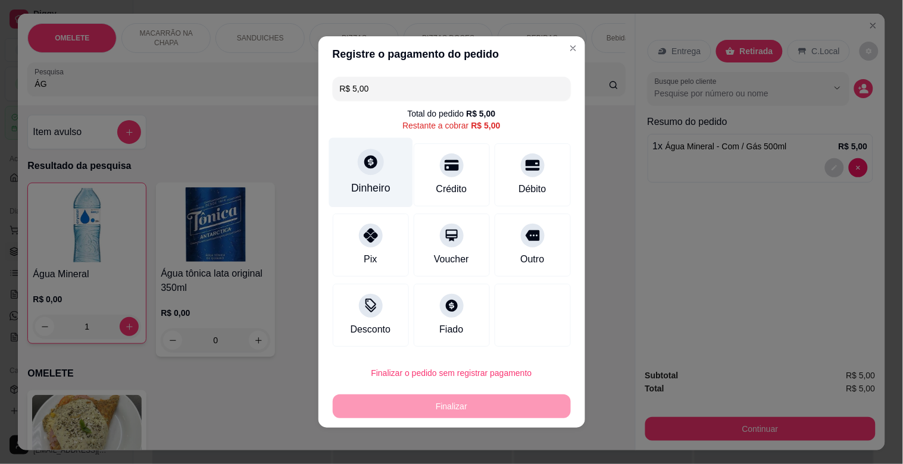
click at [363, 159] on icon at bounding box center [370, 161] width 15 height 15
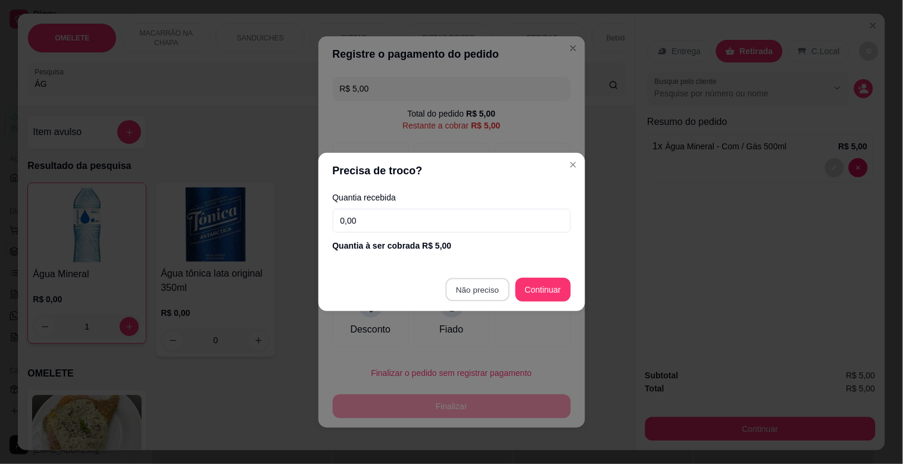
type input "R$ 0,00"
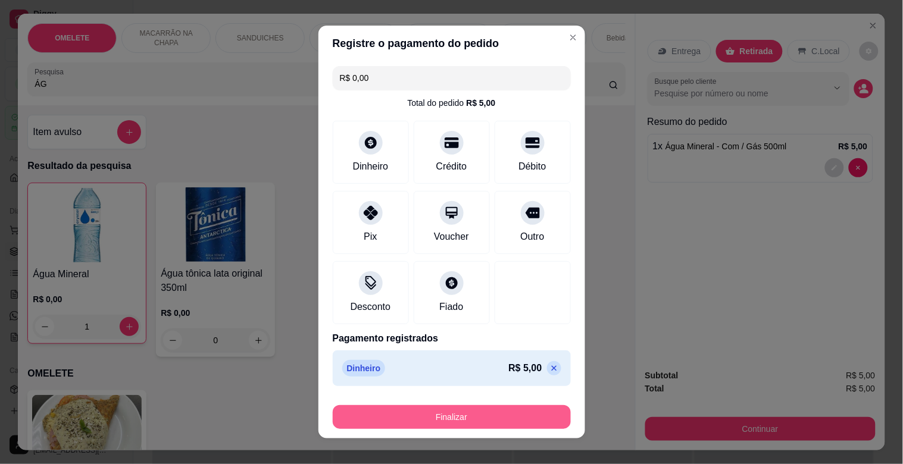
click at [462, 418] on button "Finalizar" at bounding box center [452, 417] width 238 height 24
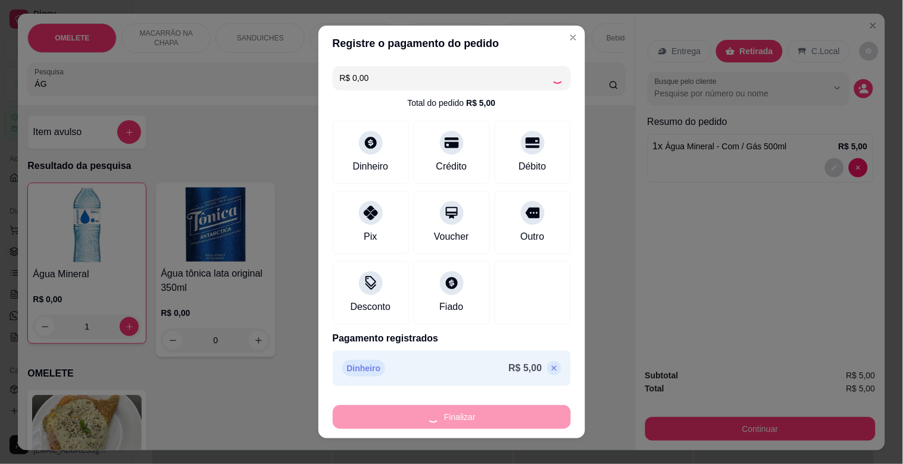
type input "0"
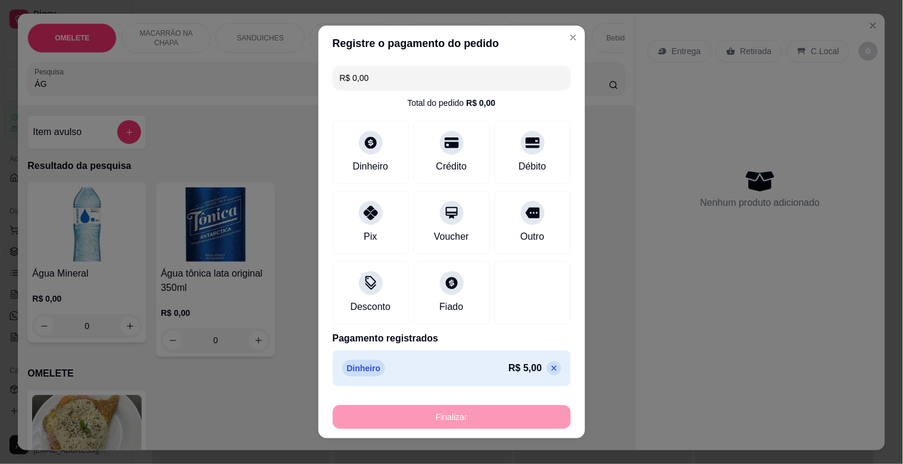
type input "-R$ 5,00"
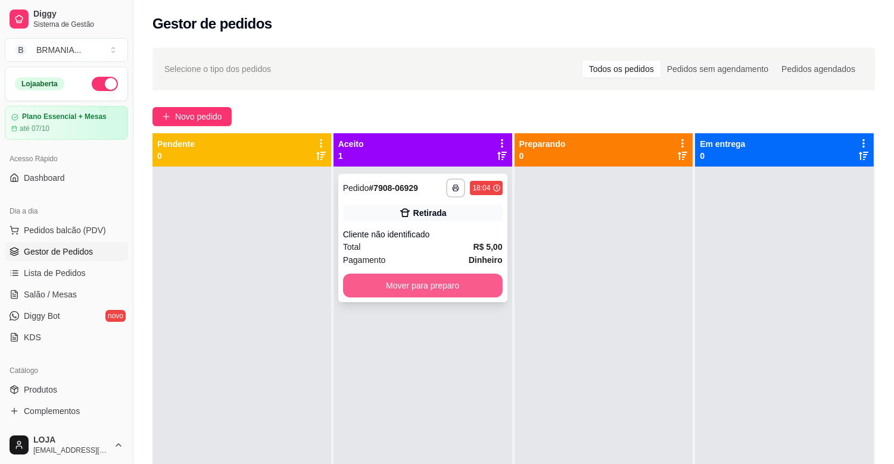
click at [421, 285] on button "Mover para preparo" at bounding box center [423, 286] width 160 height 24
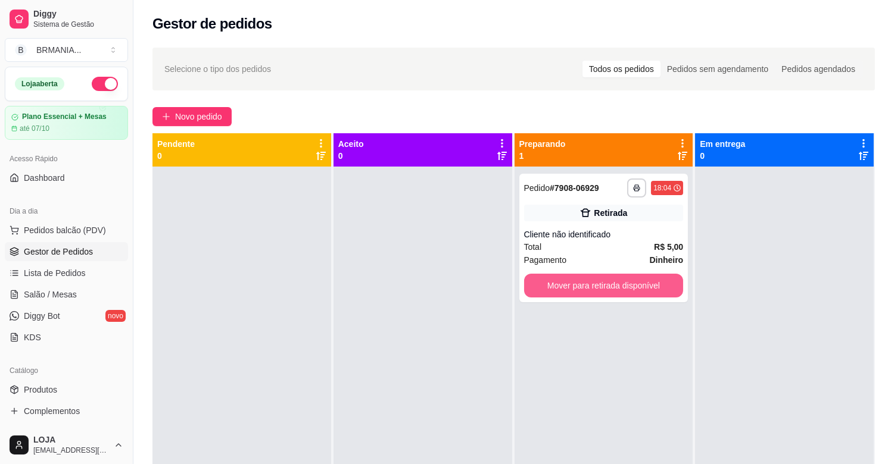
click at [627, 295] on button "Mover para retirada disponível" at bounding box center [604, 286] width 160 height 24
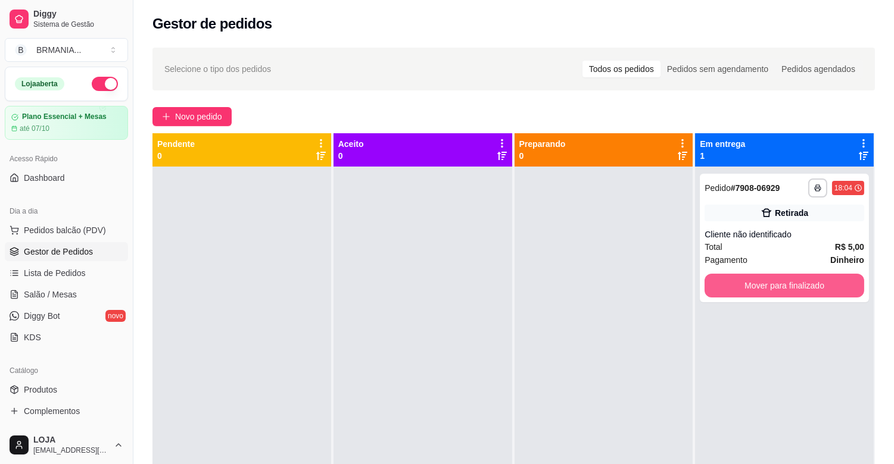
click at [728, 289] on button "Mover para finalizado" at bounding box center [784, 286] width 160 height 24
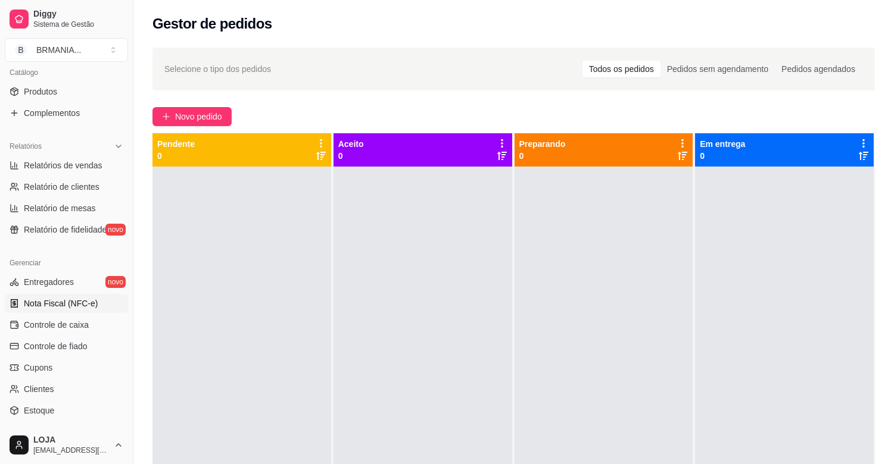
scroll to position [304, 0]
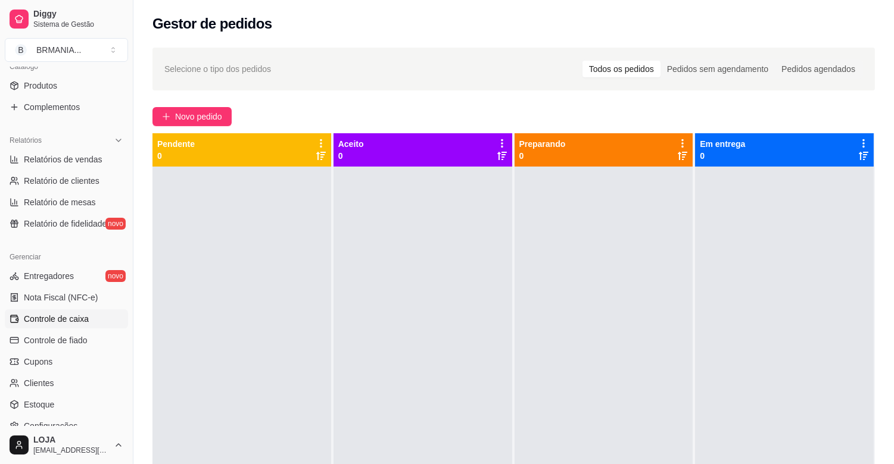
click at [58, 312] on link "Controle de caixa" at bounding box center [66, 319] width 123 height 19
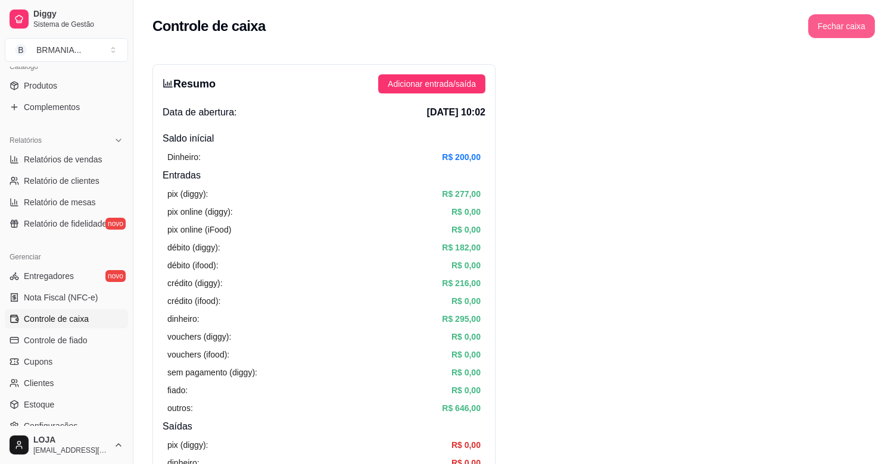
click at [828, 29] on button "Fechar caixa" at bounding box center [841, 26] width 67 height 24
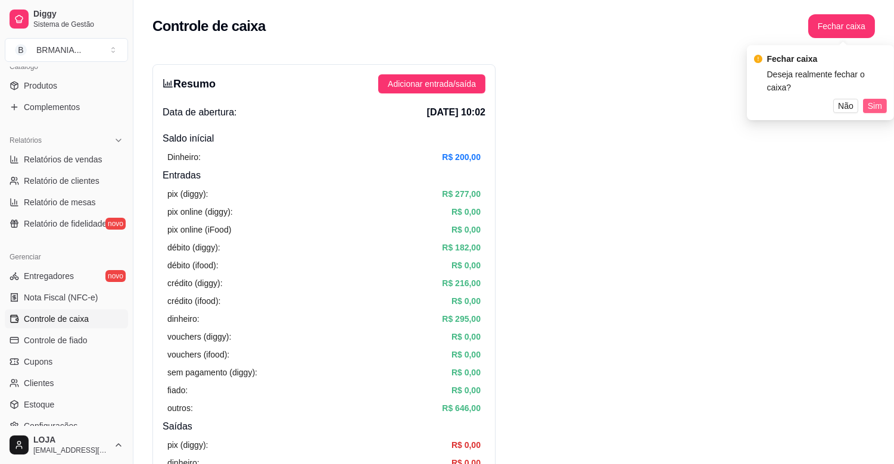
click at [865, 99] on button "Sim" at bounding box center [875, 106] width 24 height 14
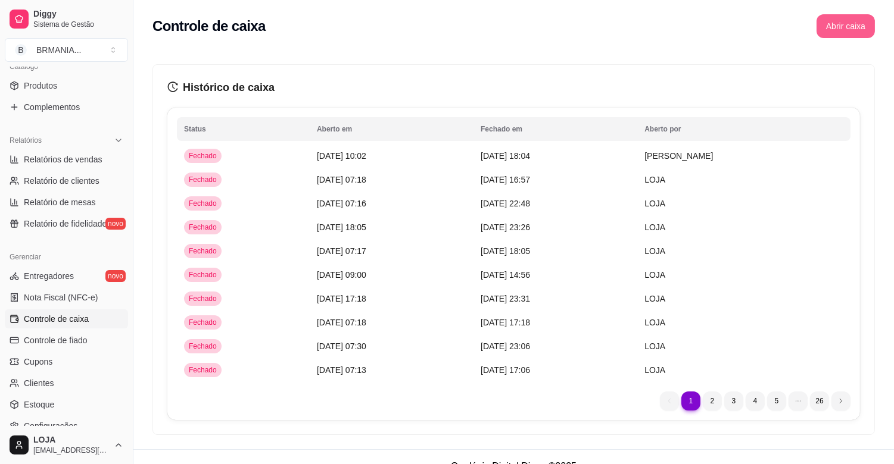
click at [854, 29] on button "Abrir caixa" at bounding box center [845, 26] width 58 height 24
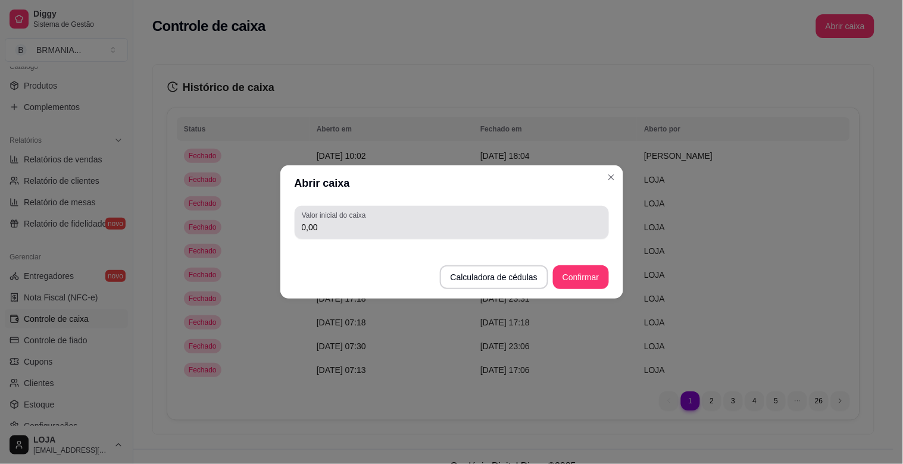
click at [420, 219] on div "0,00" at bounding box center [452, 223] width 300 height 24
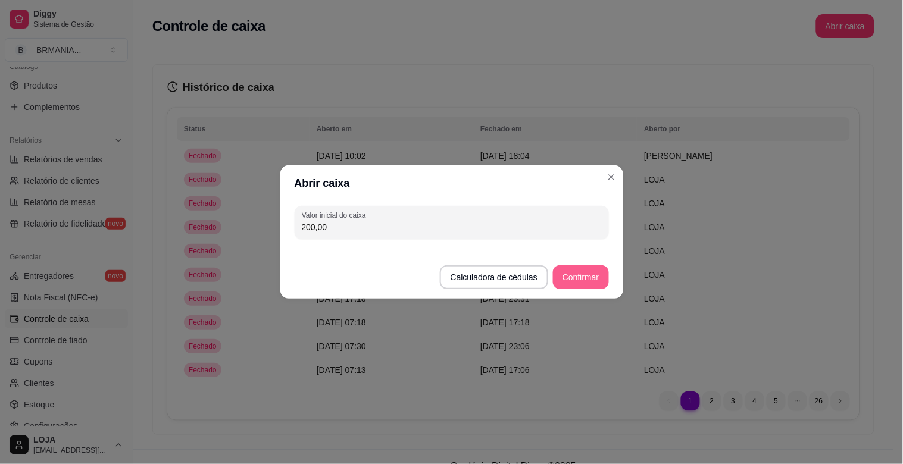
type input "200,00"
click at [593, 274] on button "Confirmar" at bounding box center [580, 277] width 55 height 24
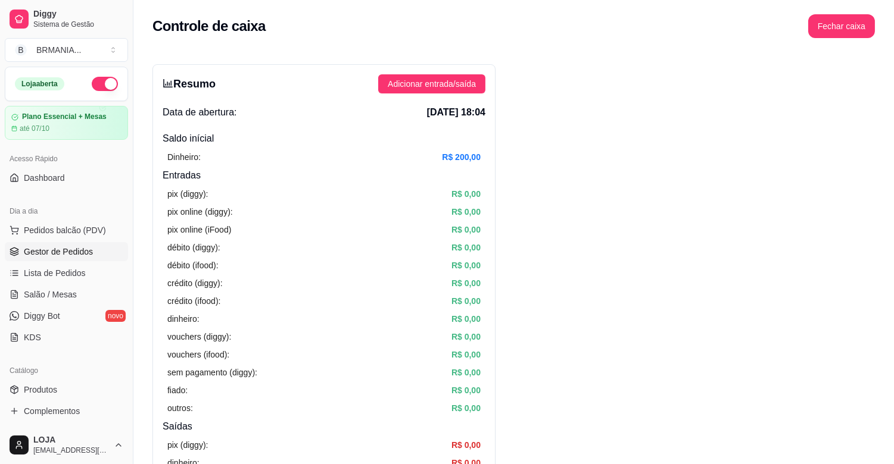
click at [65, 246] on span "Gestor de Pedidos" at bounding box center [58, 252] width 69 height 12
